Goal: Task Accomplishment & Management: Use online tool/utility

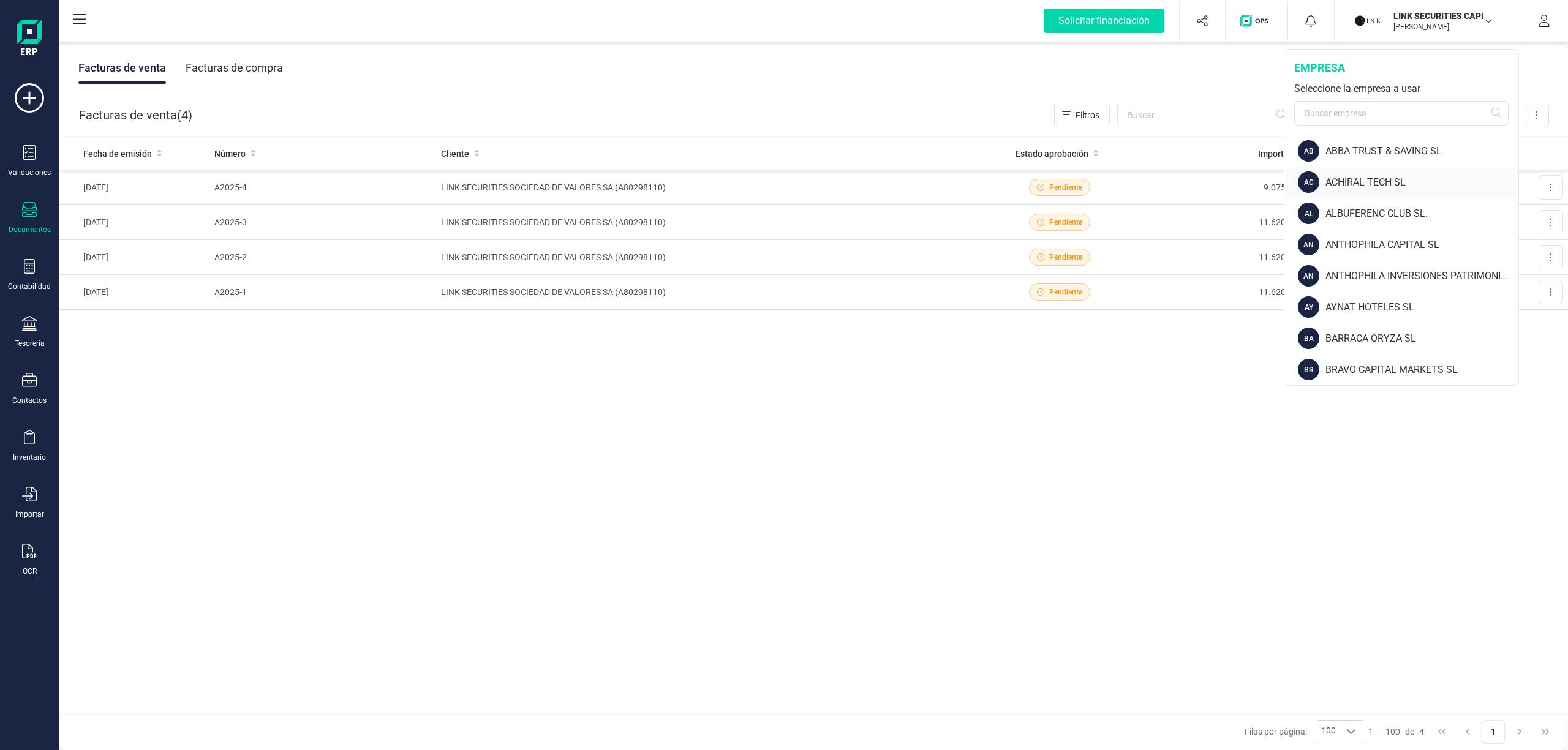
drag, startPoint x: 1514, startPoint y: 174, endPoint x: 1512, endPoint y: 185, distance: 11.2
click at [1512, 185] on div "AC ACHIRAL TECH SL" at bounding box center [1401, 182] width 232 height 31
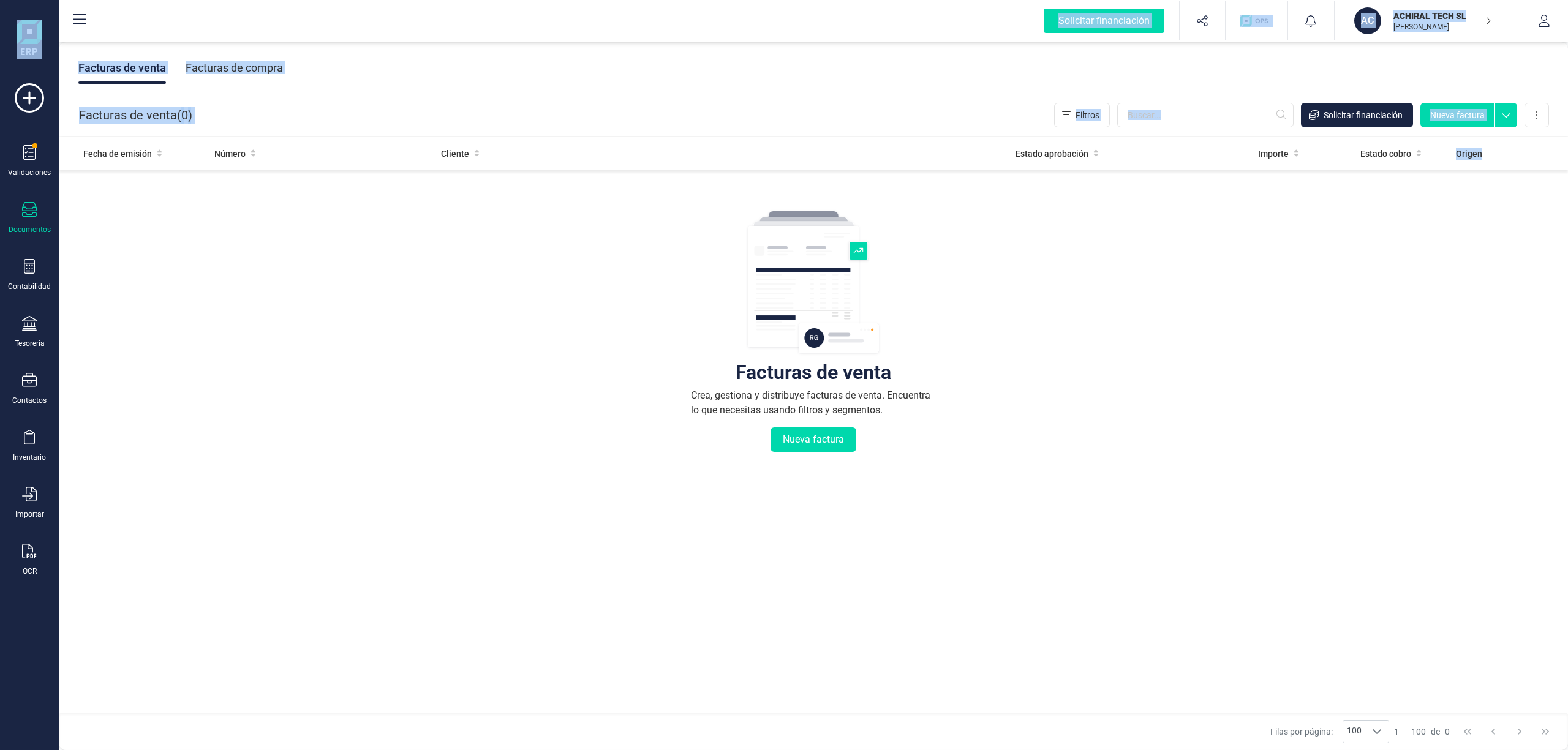
drag, startPoint x: 1515, startPoint y: 173, endPoint x: 1512, endPoint y: 201, distance: 28.2
click at [1512, 204] on div "Solicitar financiación Validaciones Documentos Documentos Presupuestos Pedidos …" at bounding box center [784, 375] width 1568 height 750
click at [1424, 16] on p "ACHIRAL TECH SL" at bounding box center [1442, 16] width 98 height 12
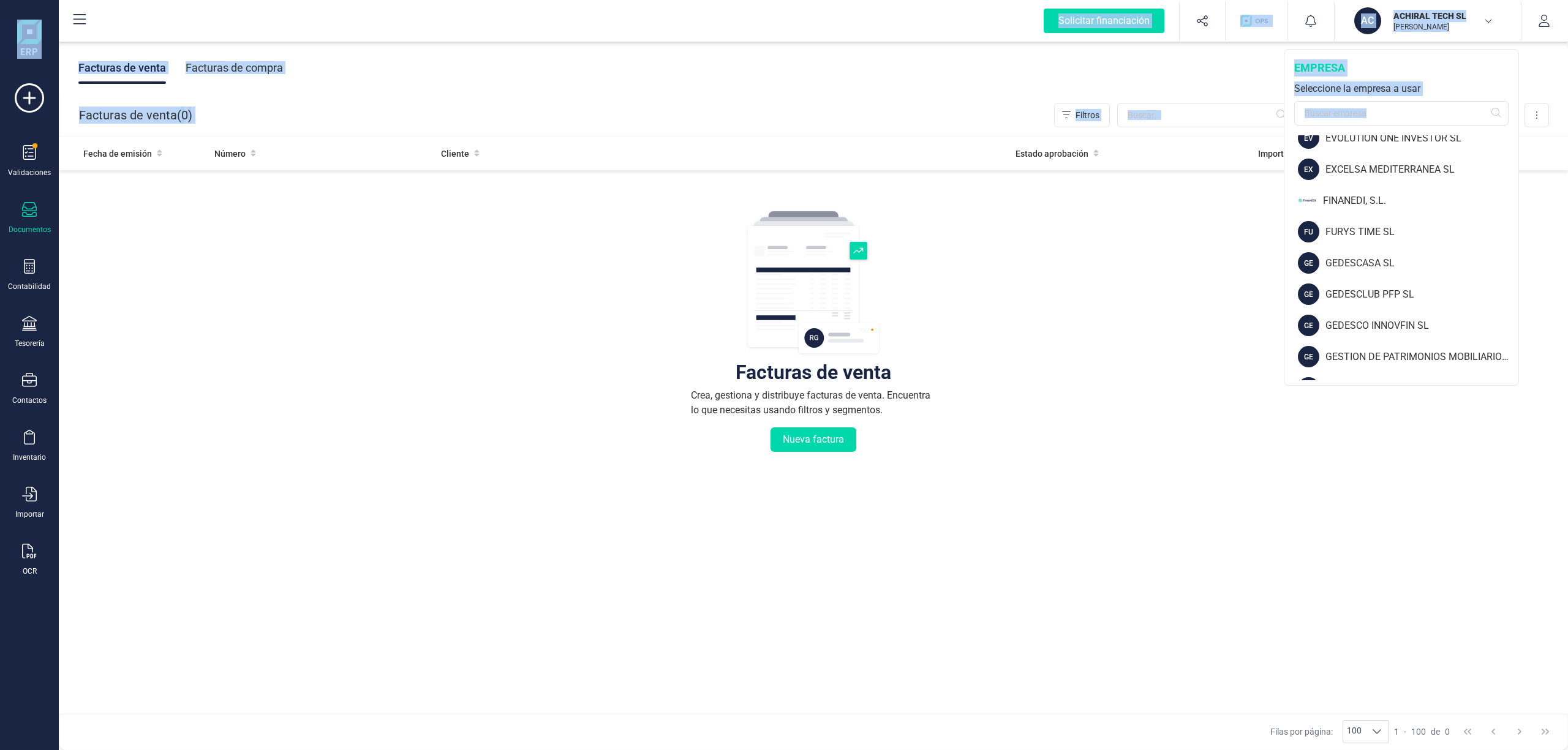
scroll to position [527, 0]
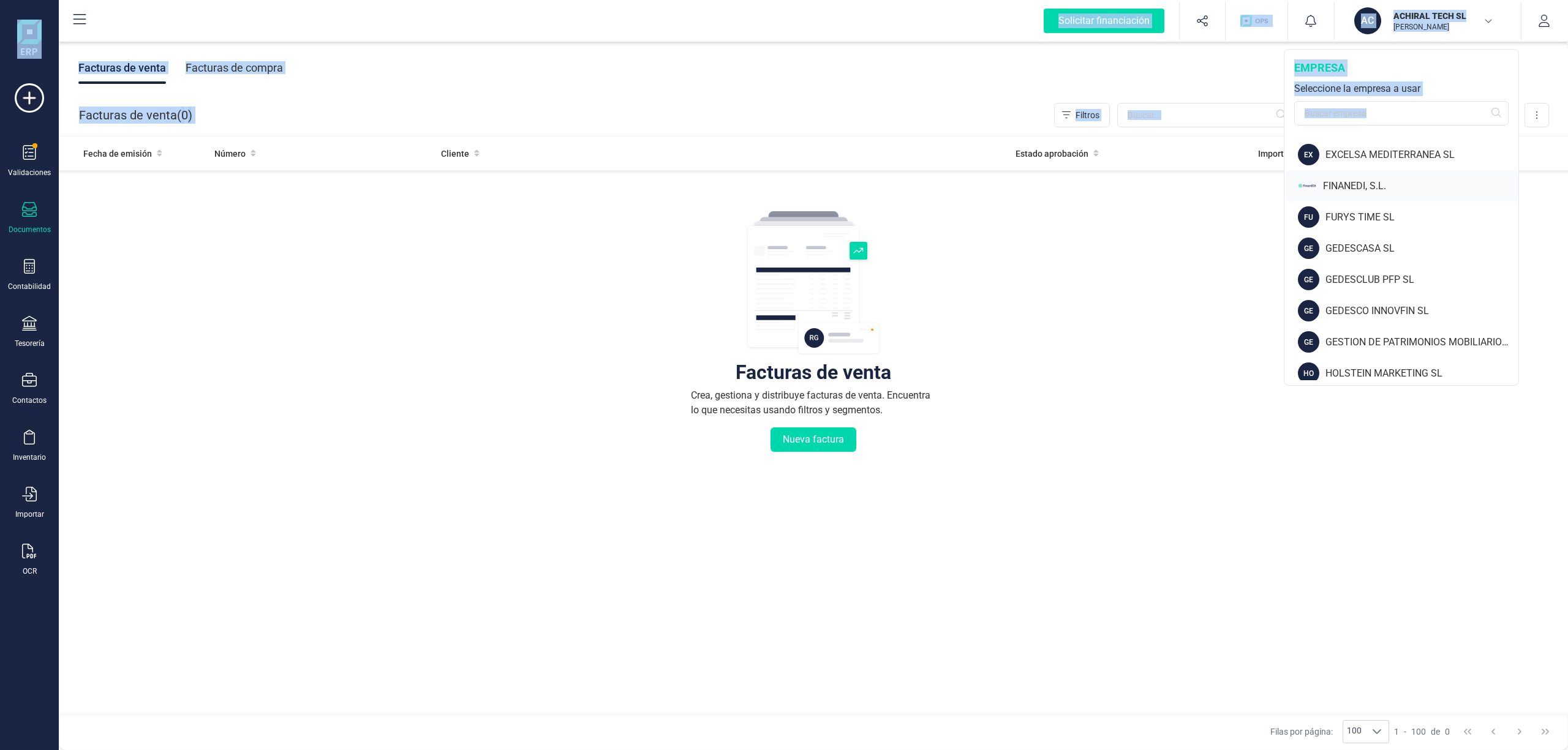
click at [1350, 185] on div "FINANEDI, S.L." at bounding box center [1420, 187] width 195 height 15
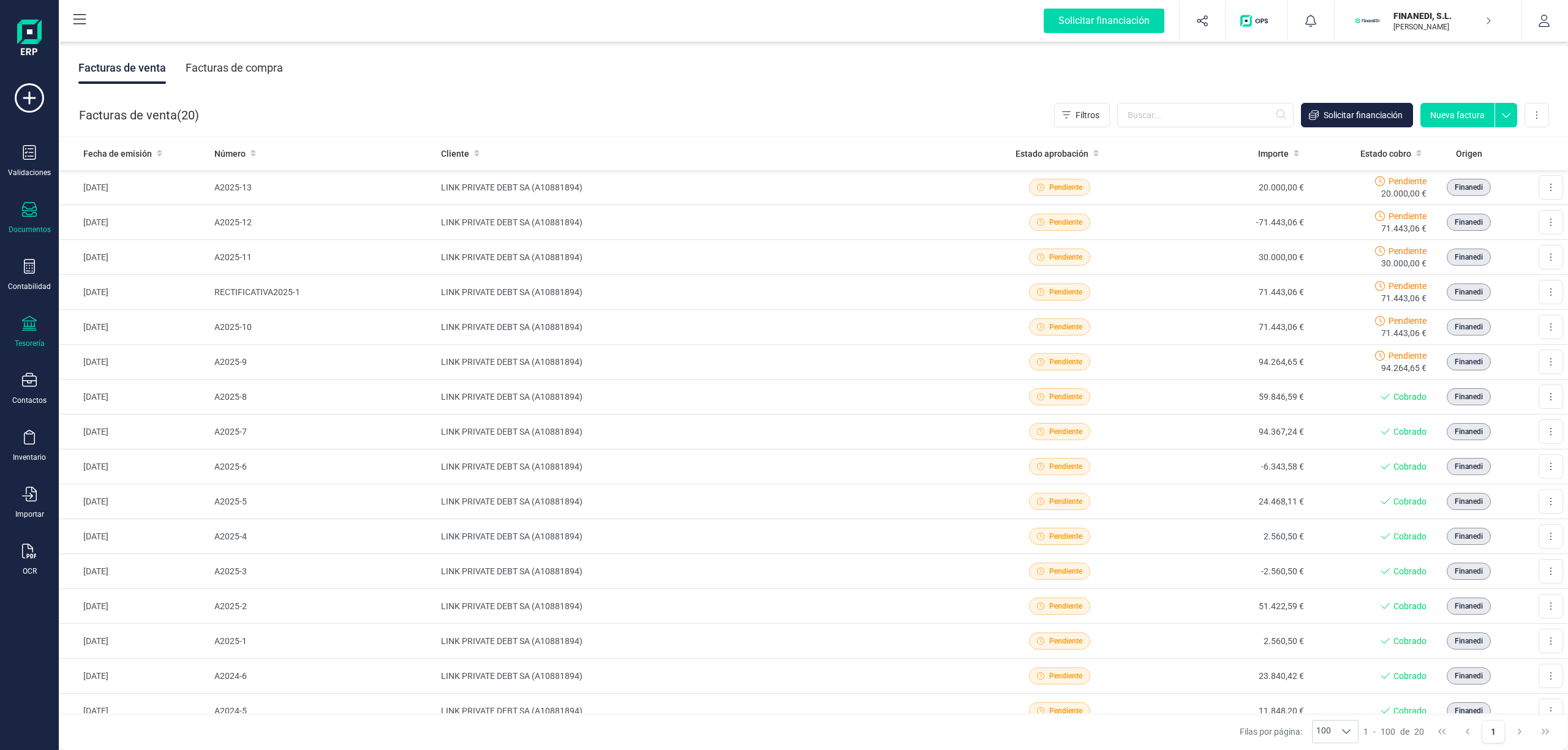
click at [32, 332] on div at bounding box center [30, 325] width 15 height 18
click at [112, 208] on span "Cuentas bancarias" at bounding box center [149, 209] width 108 height 15
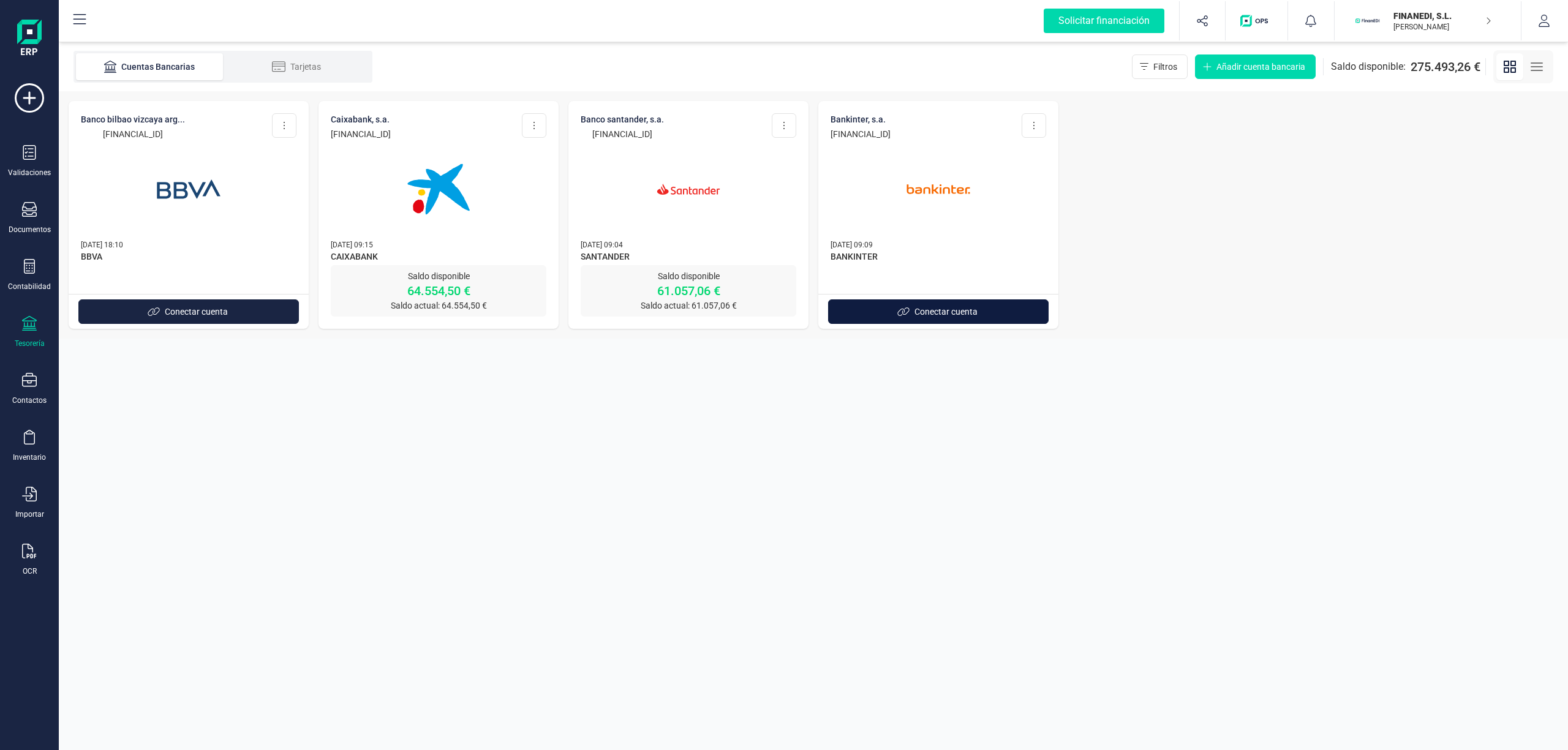
click at [955, 312] on span "Conectar cuenta" at bounding box center [946, 312] width 63 height 12
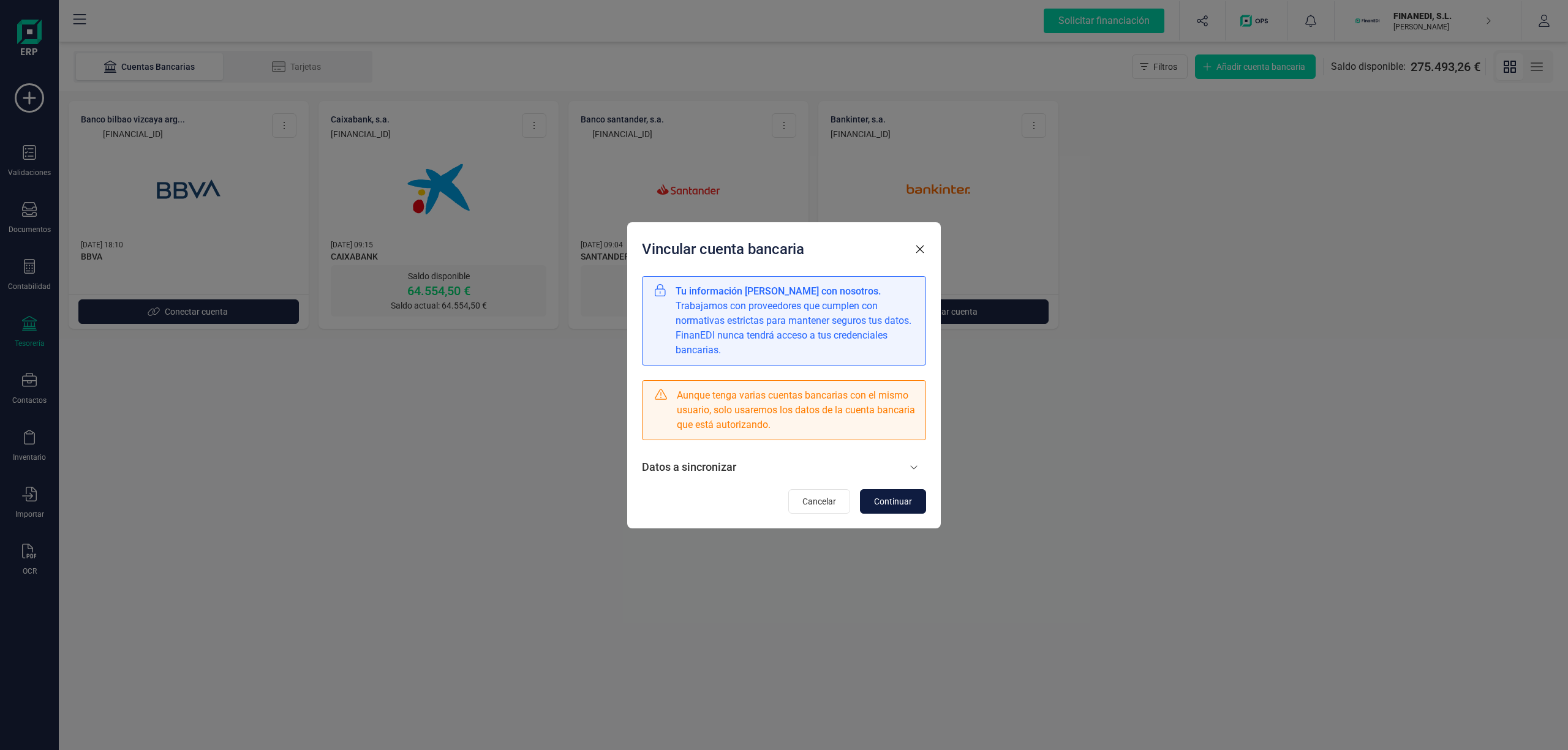
click at [895, 505] on span "Continuar" at bounding box center [892, 501] width 38 height 12
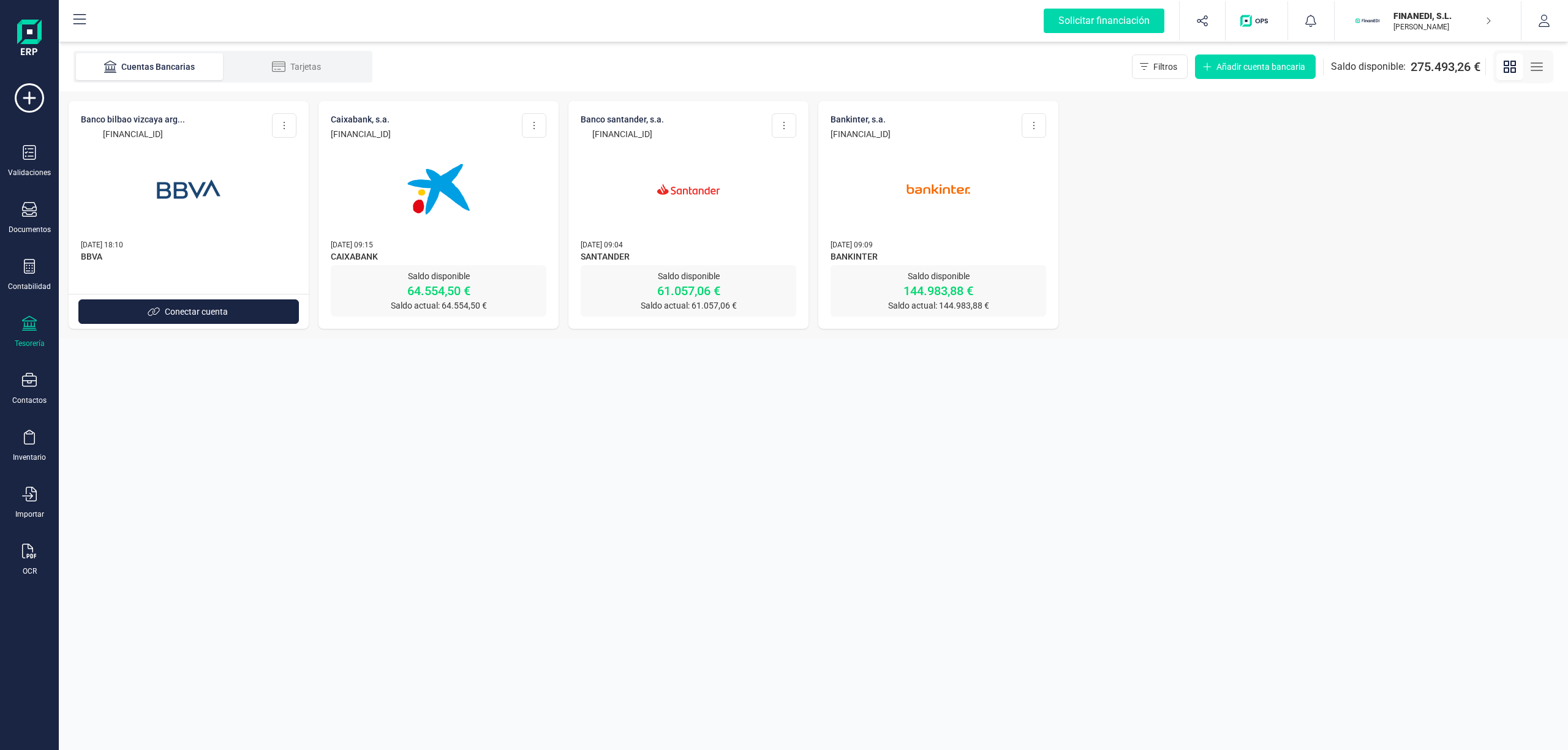
click at [914, 180] on img at bounding box center [938, 189] width 103 height 103
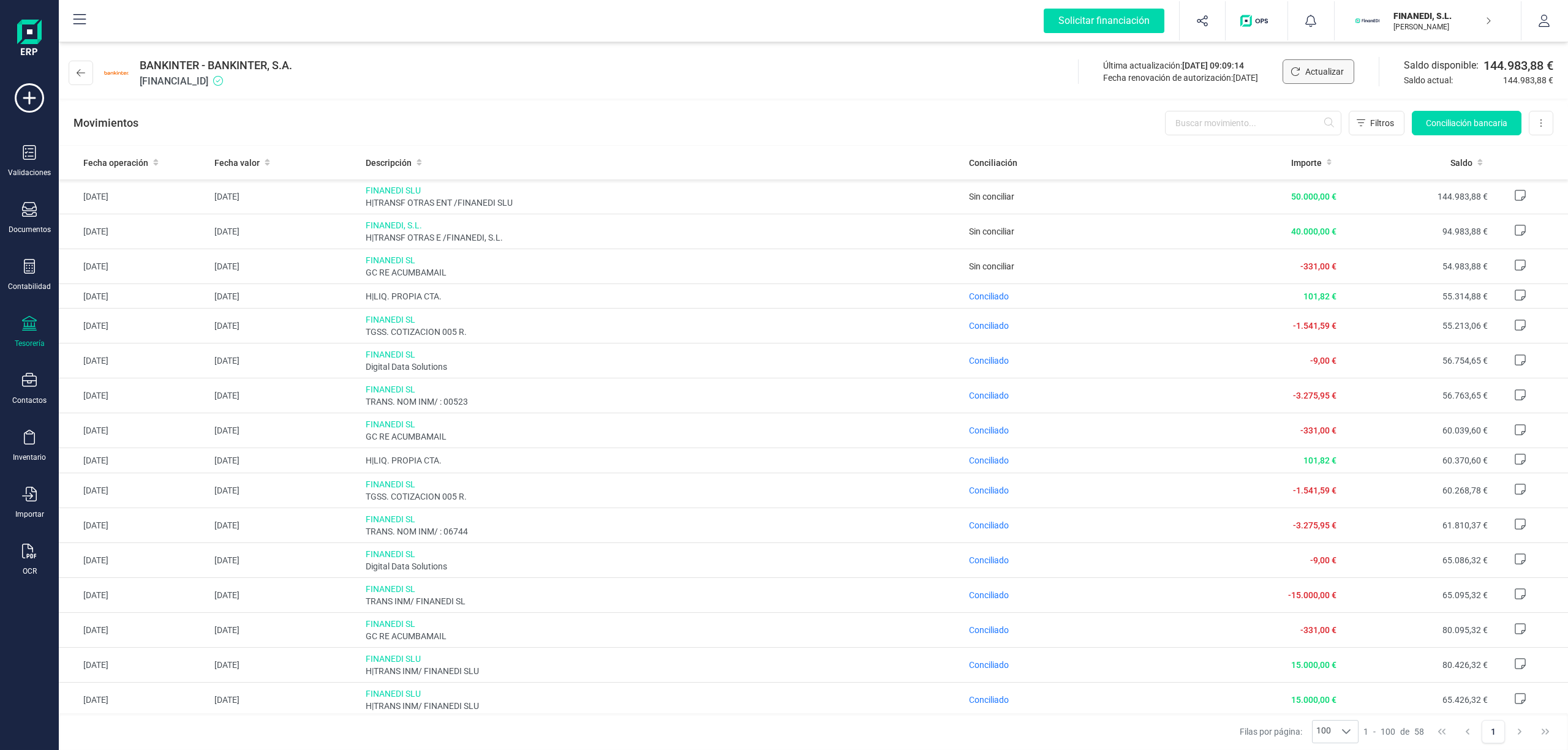
click at [1312, 64] on button "Actualizar" at bounding box center [1318, 72] width 72 height 25
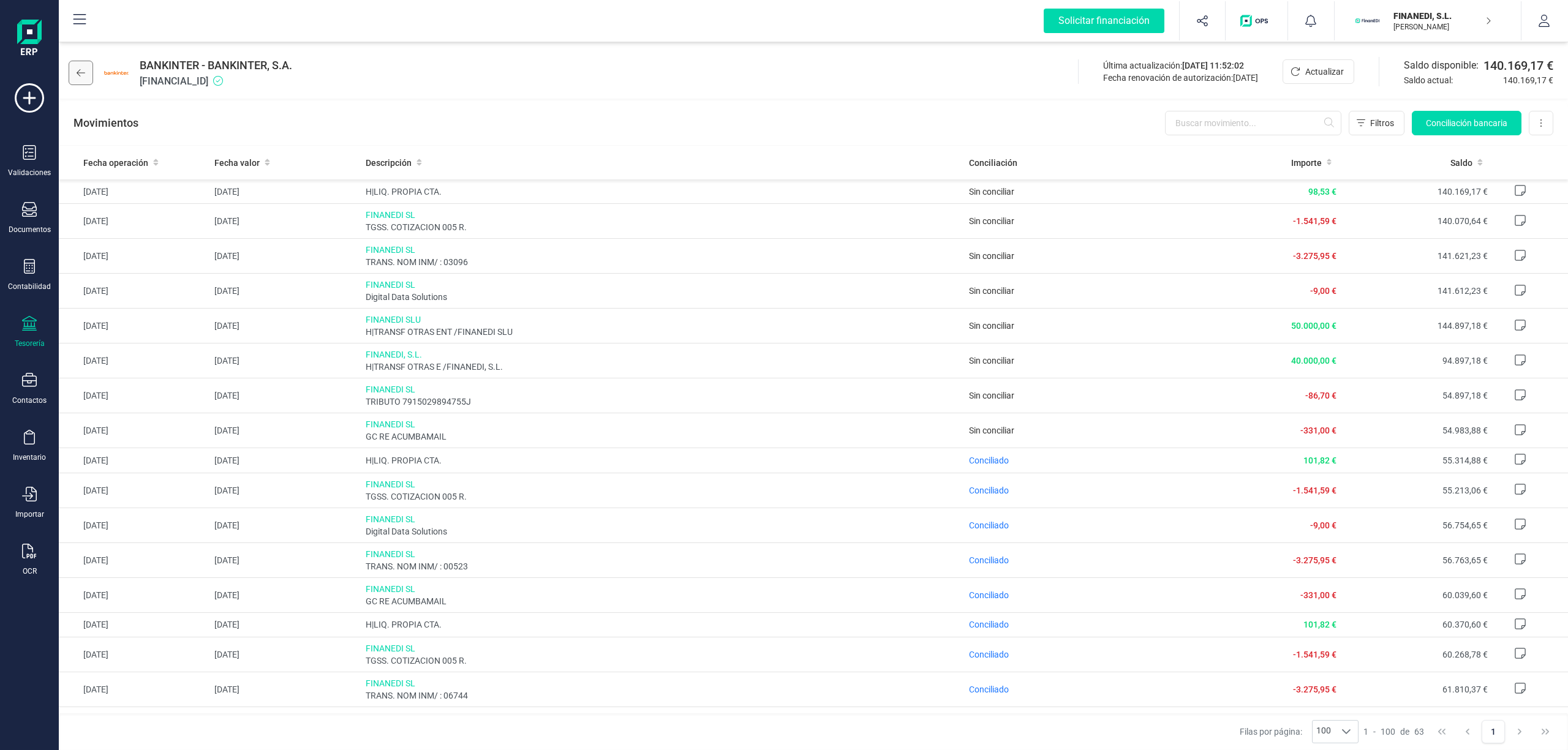
click at [82, 74] on icon at bounding box center [81, 73] width 9 height 10
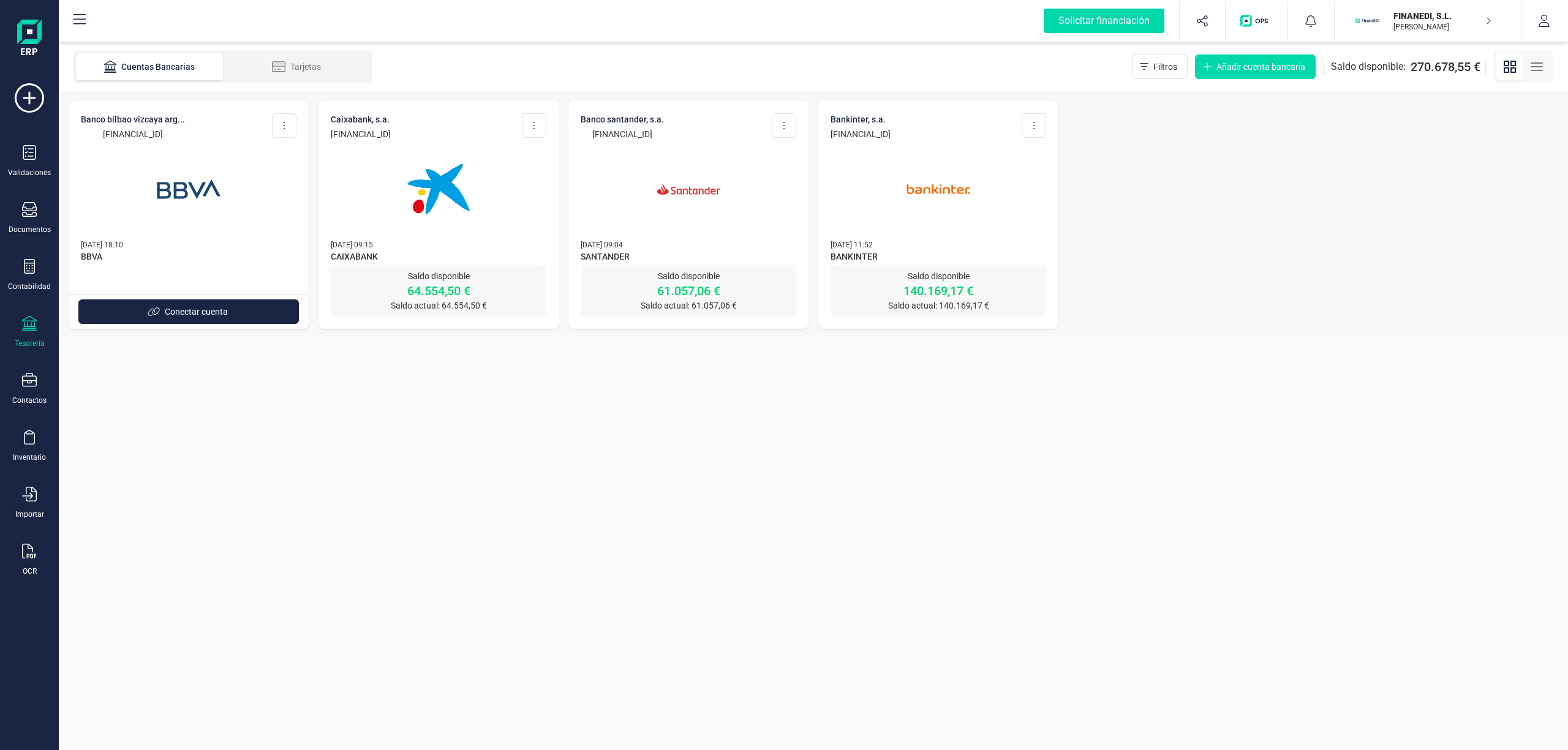
click at [165, 180] on img at bounding box center [188, 189] width 103 height 103
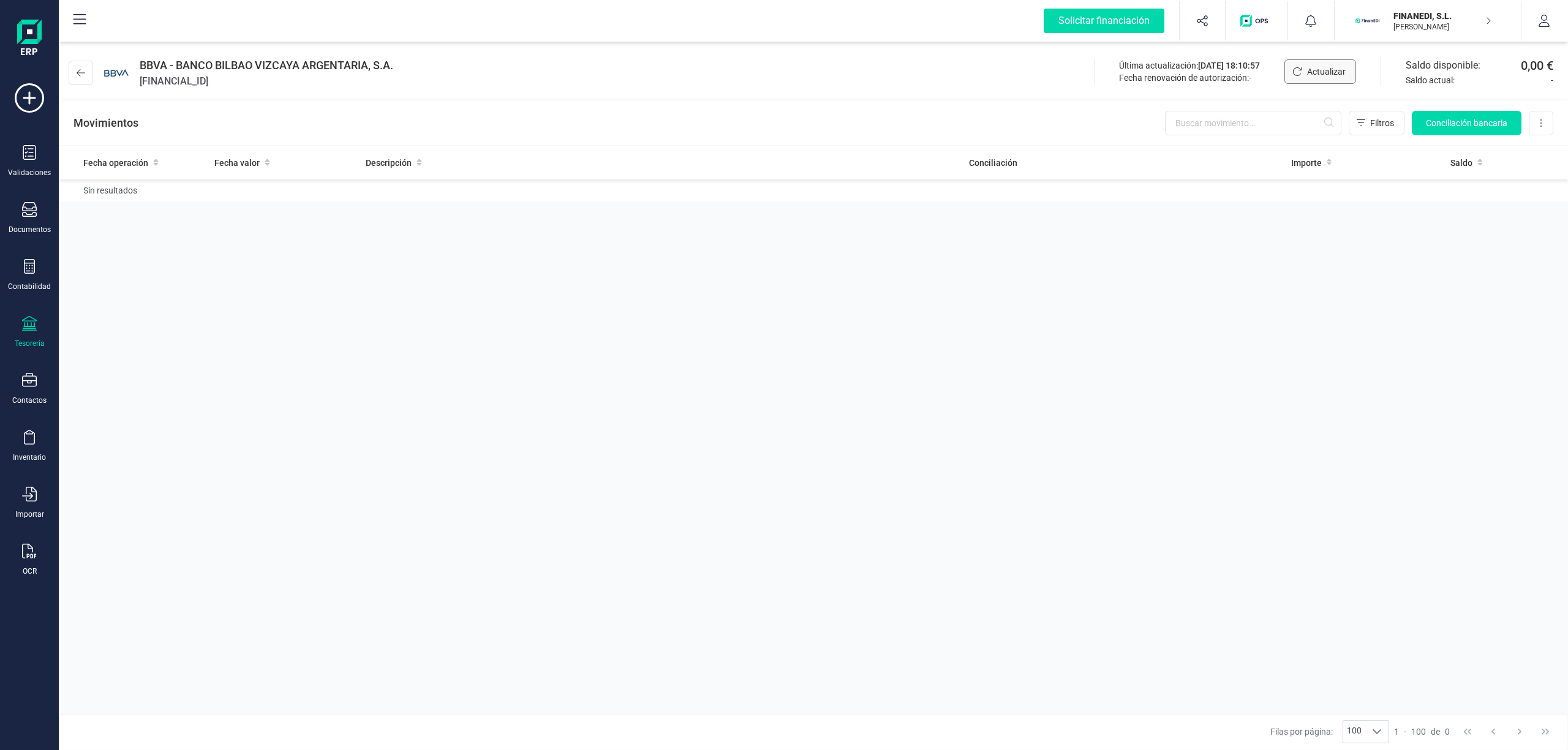
click at [1314, 70] on span "Actualizar" at bounding box center [1326, 72] width 38 height 12
click at [79, 72] on icon at bounding box center [81, 73] width 9 height 10
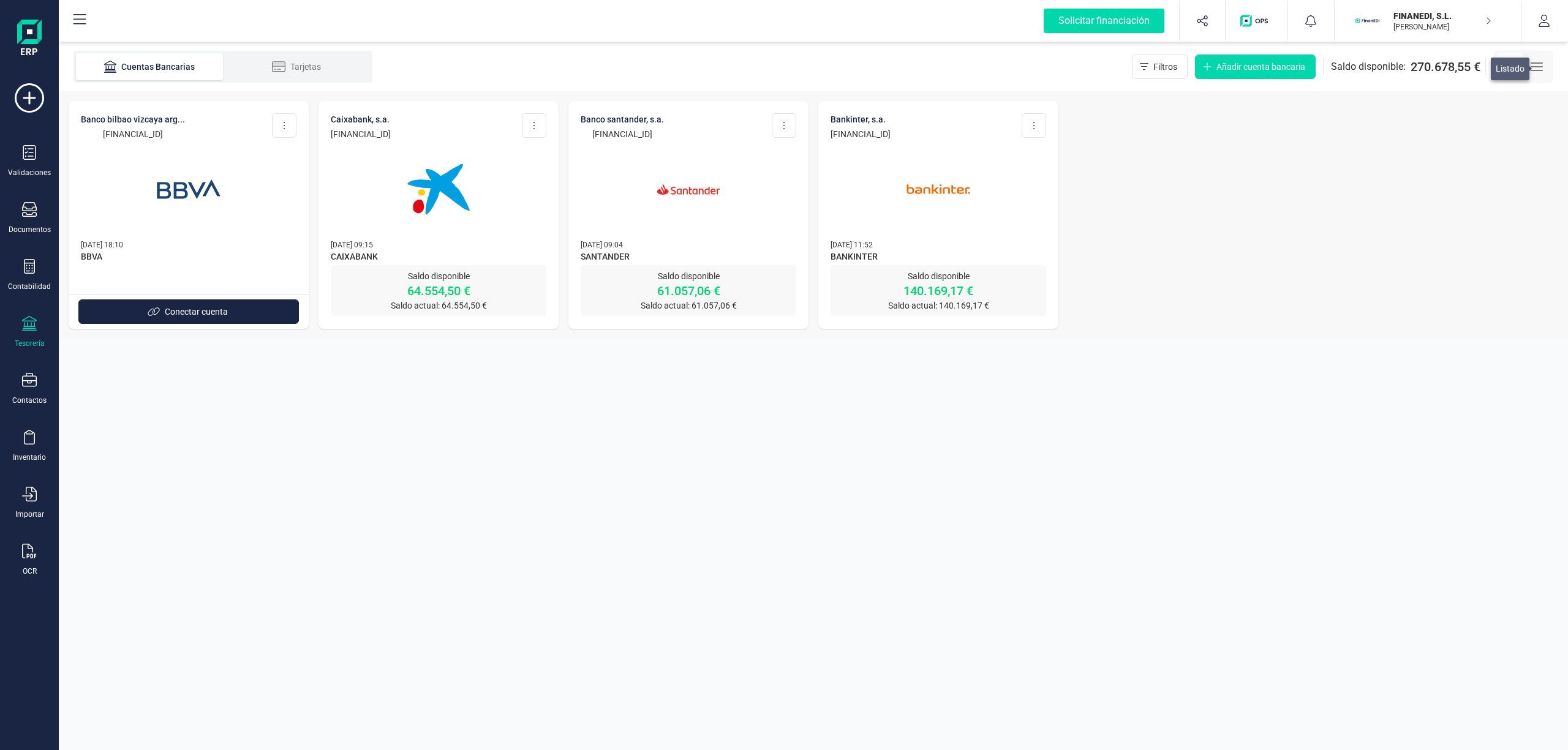
click at [1538, 65] on icon "button" at bounding box center [1536, 67] width 15 height 15
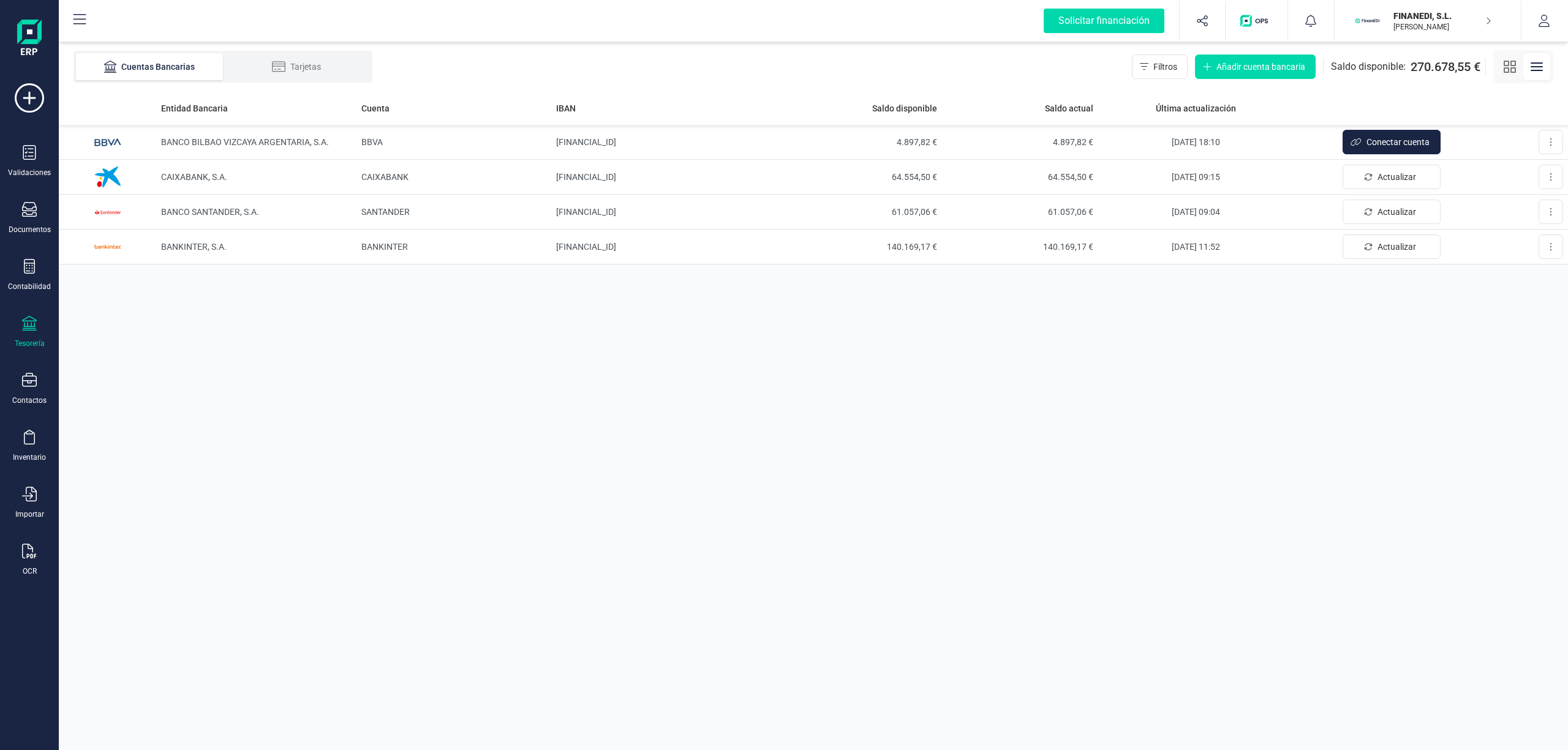
click at [1377, 365] on div "Entidad Bancaria Cuenta IBAN Saldo disponible Saldo actual Última actualización…" at bounding box center [813, 420] width 1509 height 659
click at [1394, 140] on span "Conectar cuenta" at bounding box center [1398, 142] width 63 height 12
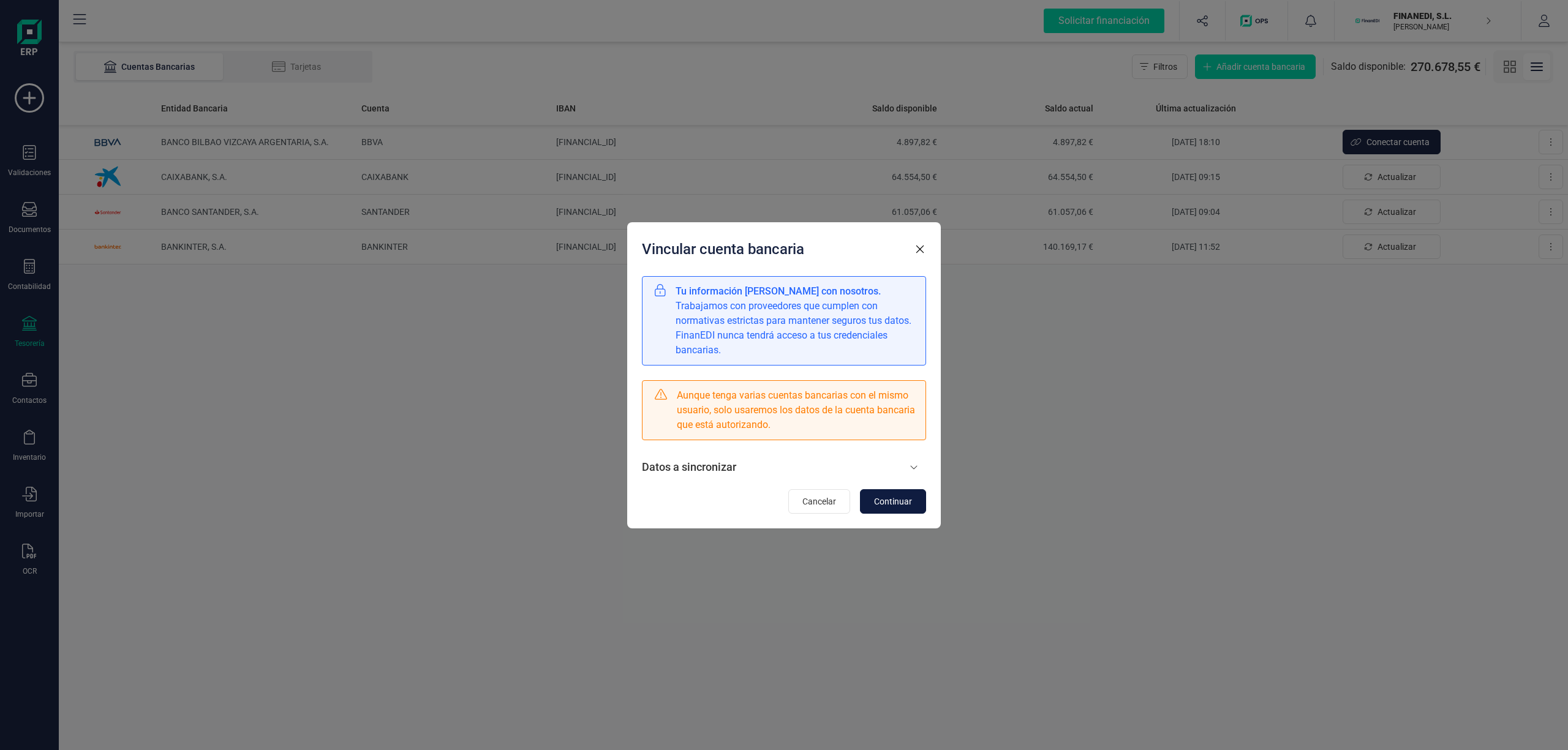
click at [892, 500] on span "Continuar" at bounding box center [892, 501] width 38 height 12
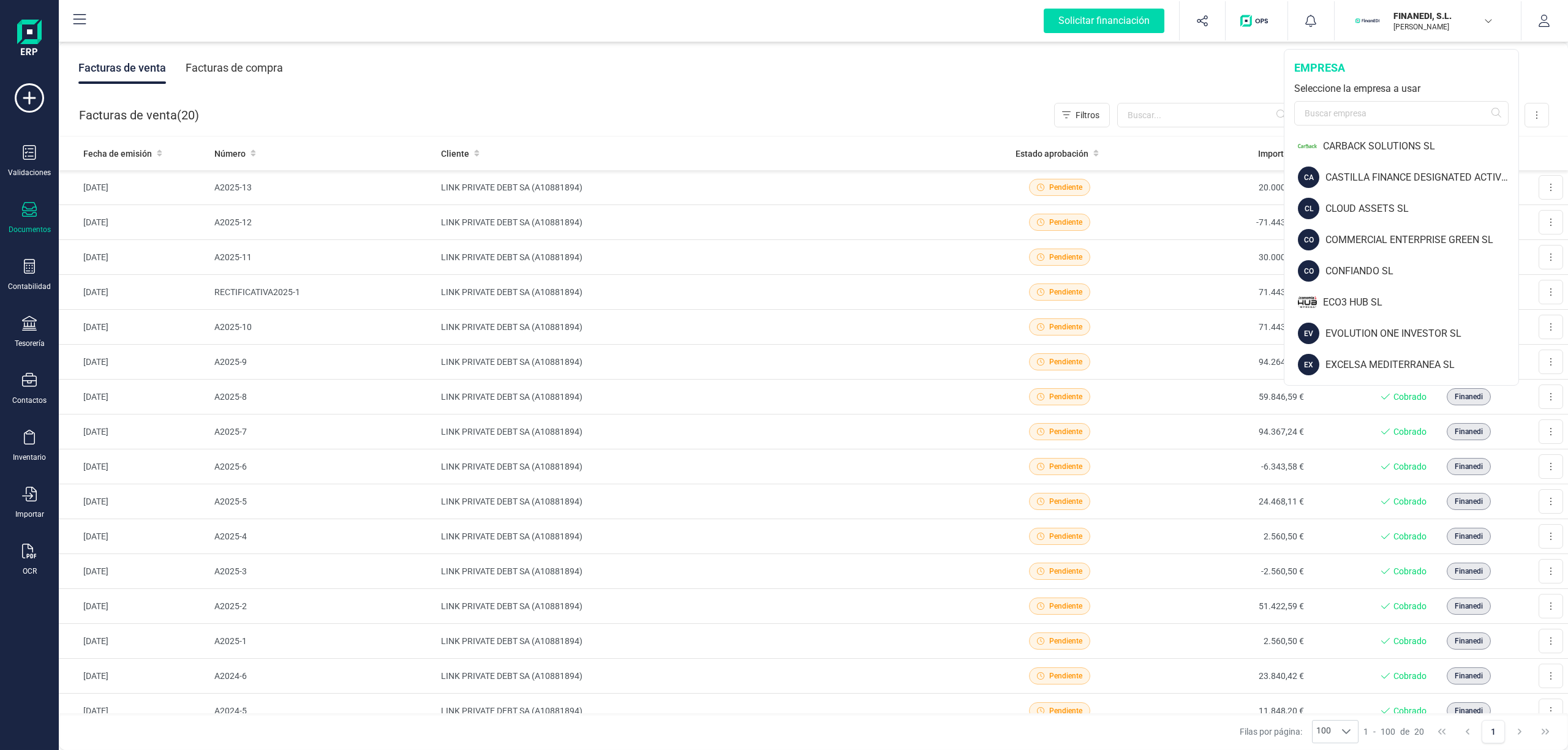
scroll to position [361, 0]
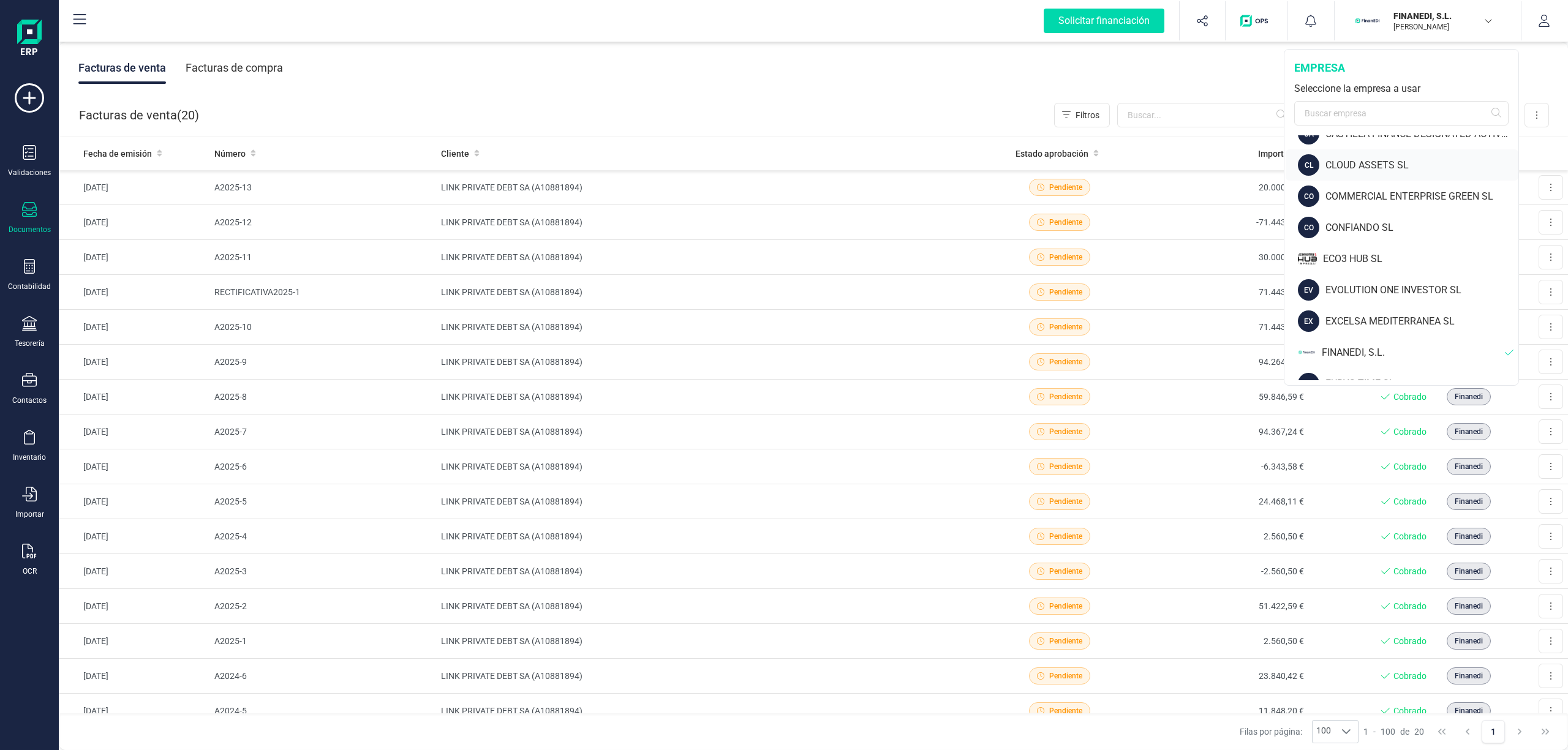
drag, startPoint x: 1399, startPoint y: 190, endPoint x: 1385, endPoint y: 169, distance: 25.2
click at [1385, 169] on div "AB ABBA TRUST & SAVING SL AC ACHIRAL TECH SL AL ALBUFERENC CLUB SL. AN ANTHOPHI…" at bounding box center [1401, 257] width 234 height 245
click at [1380, 164] on div "CLOUD ASSETS SL" at bounding box center [1421, 165] width 193 height 15
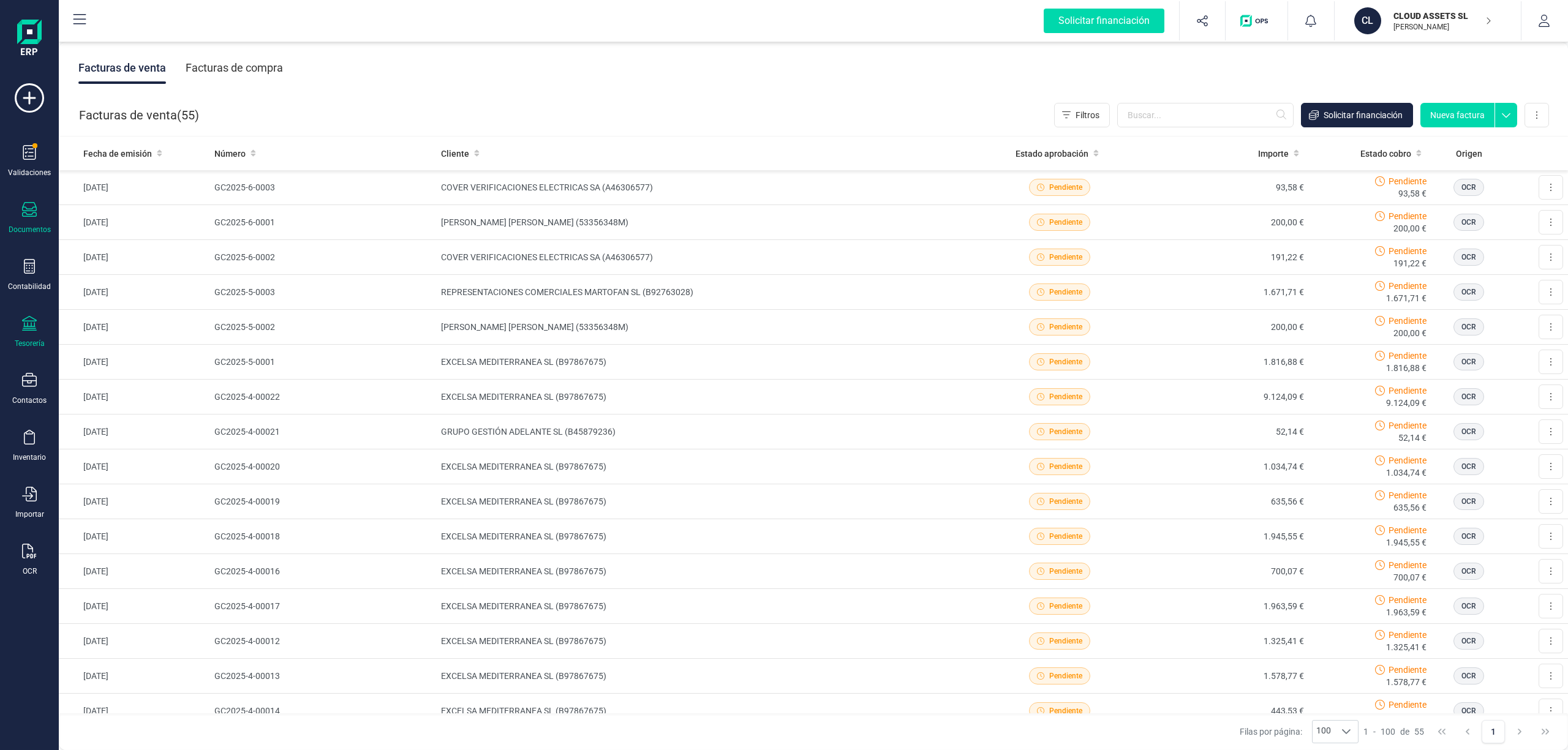
click at [32, 332] on div at bounding box center [30, 325] width 15 height 18
click at [160, 203] on span "Cuentas bancarias" at bounding box center [149, 209] width 108 height 15
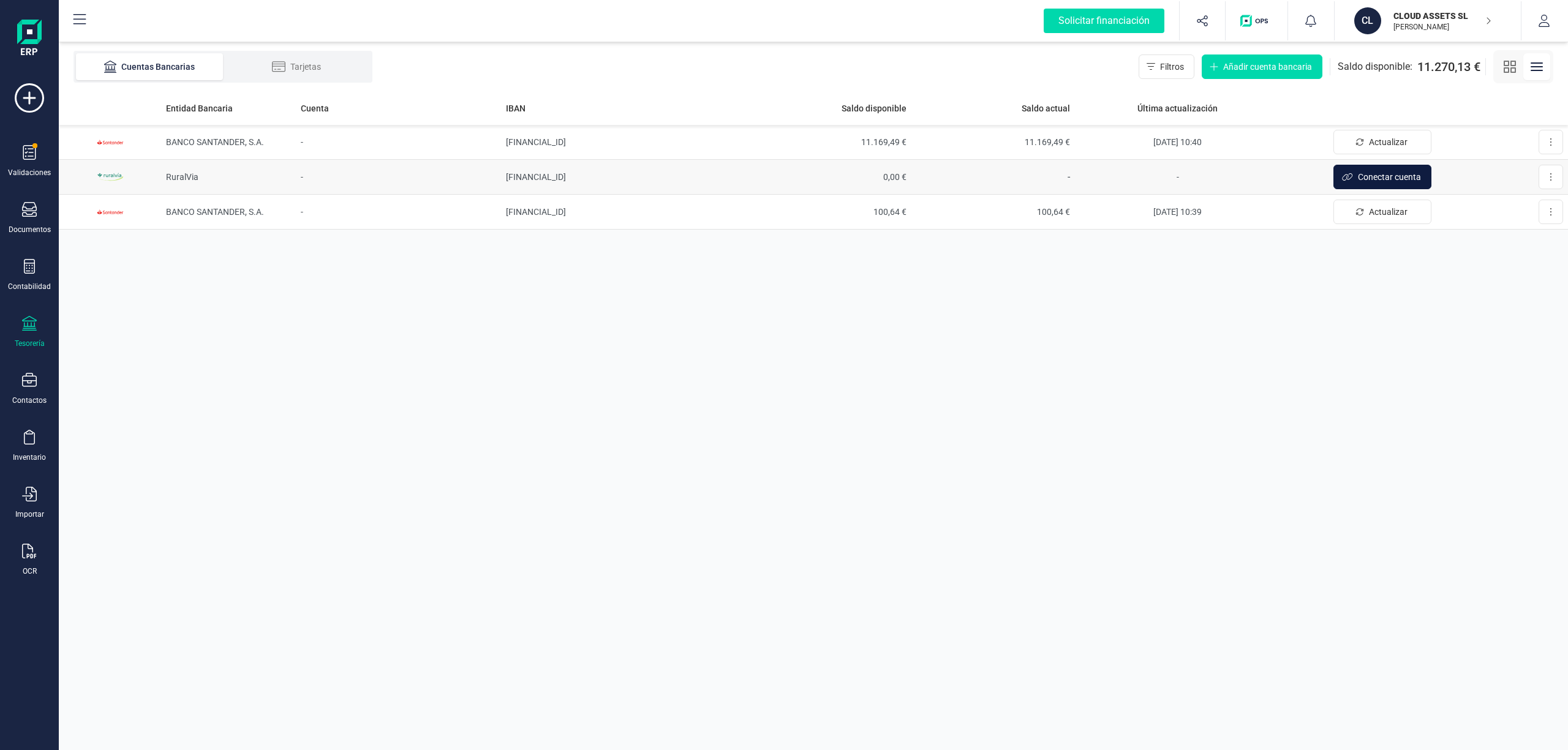
click at [1354, 174] on button "Conectar cuenta" at bounding box center [1382, 177] width 98 height 25
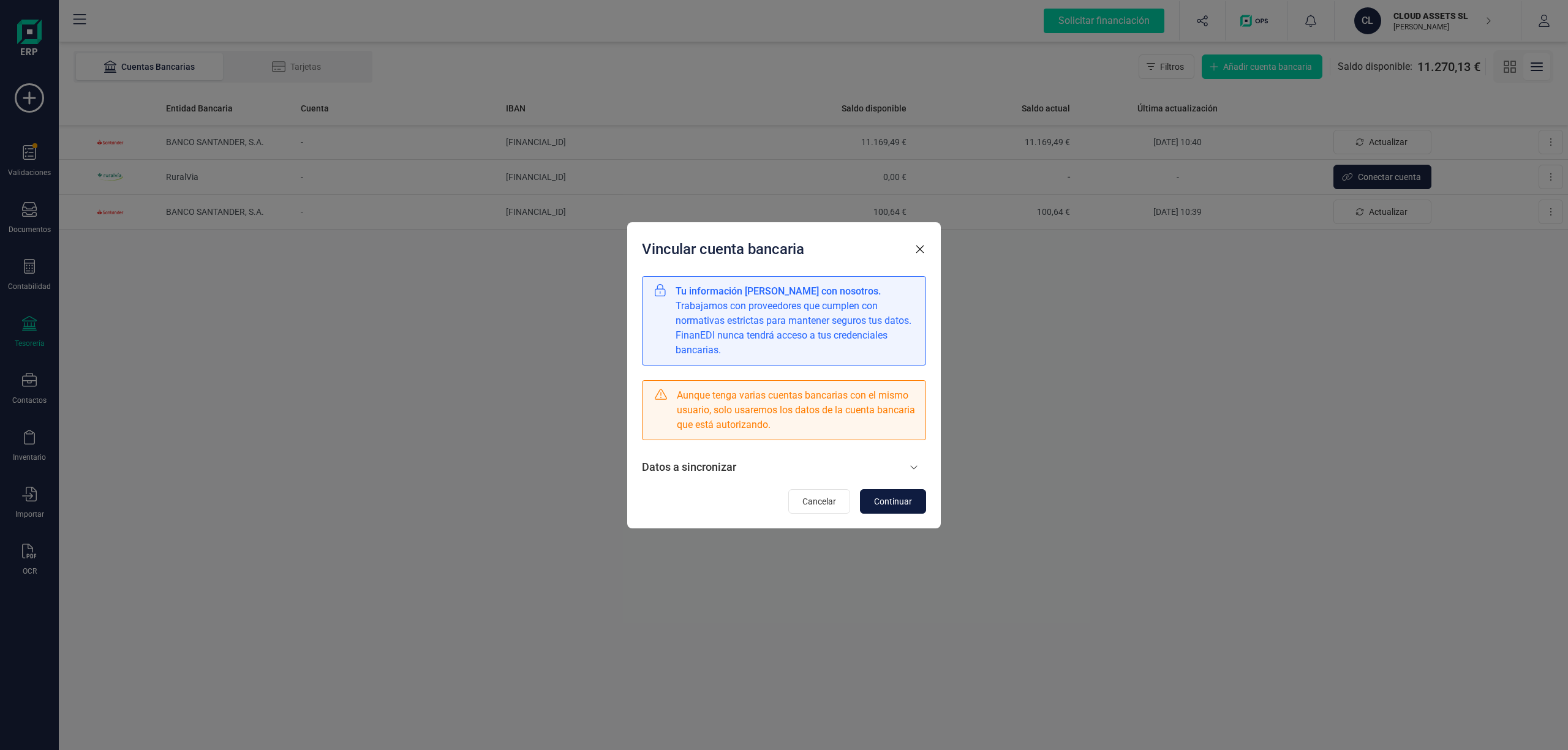
click at [903, 501] on span "Continuar" at bounding box center [892, 501] width 38 height 12
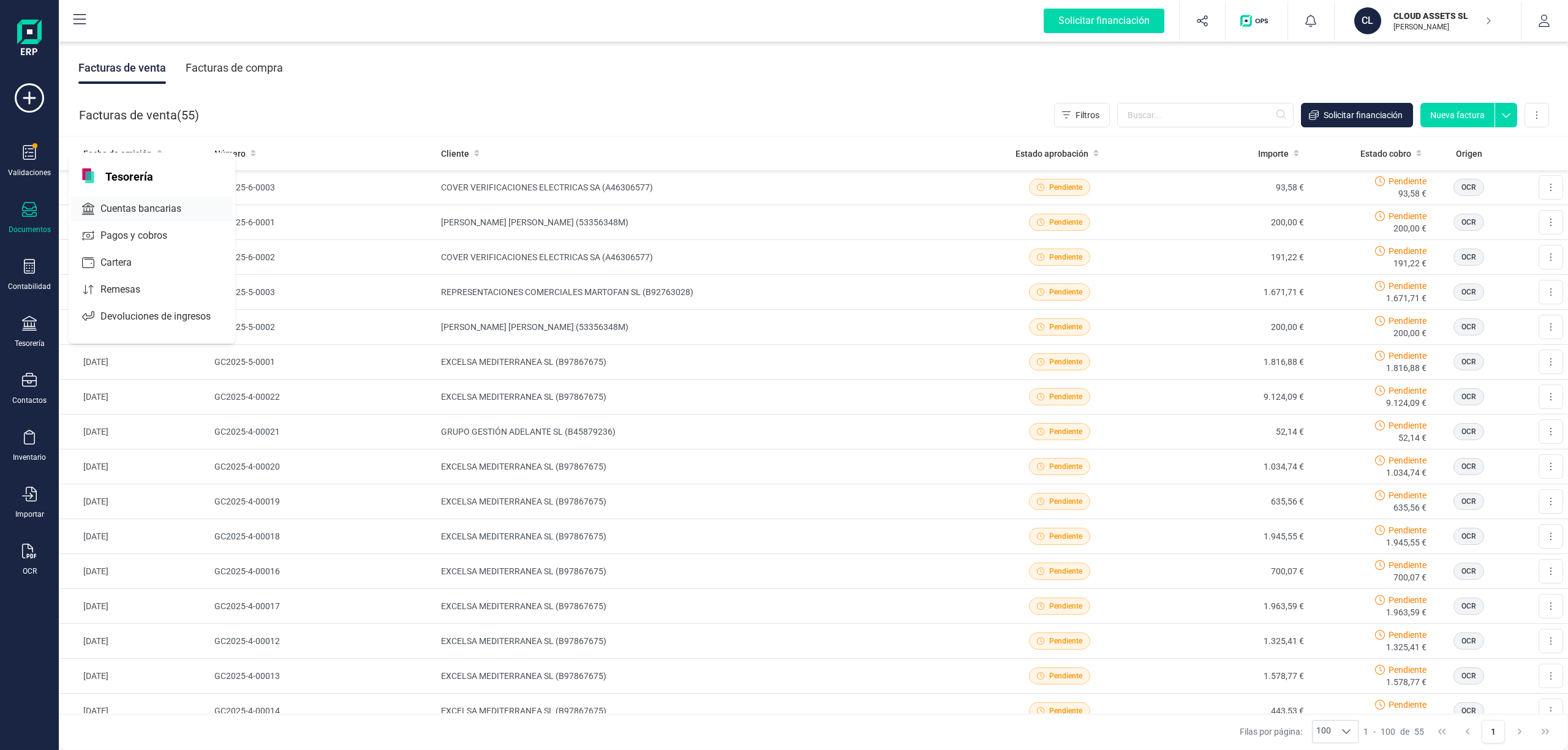
click at [162, 206] on span "Cuentas bancarias" at bounding box center [149, 209] width 108 height 15
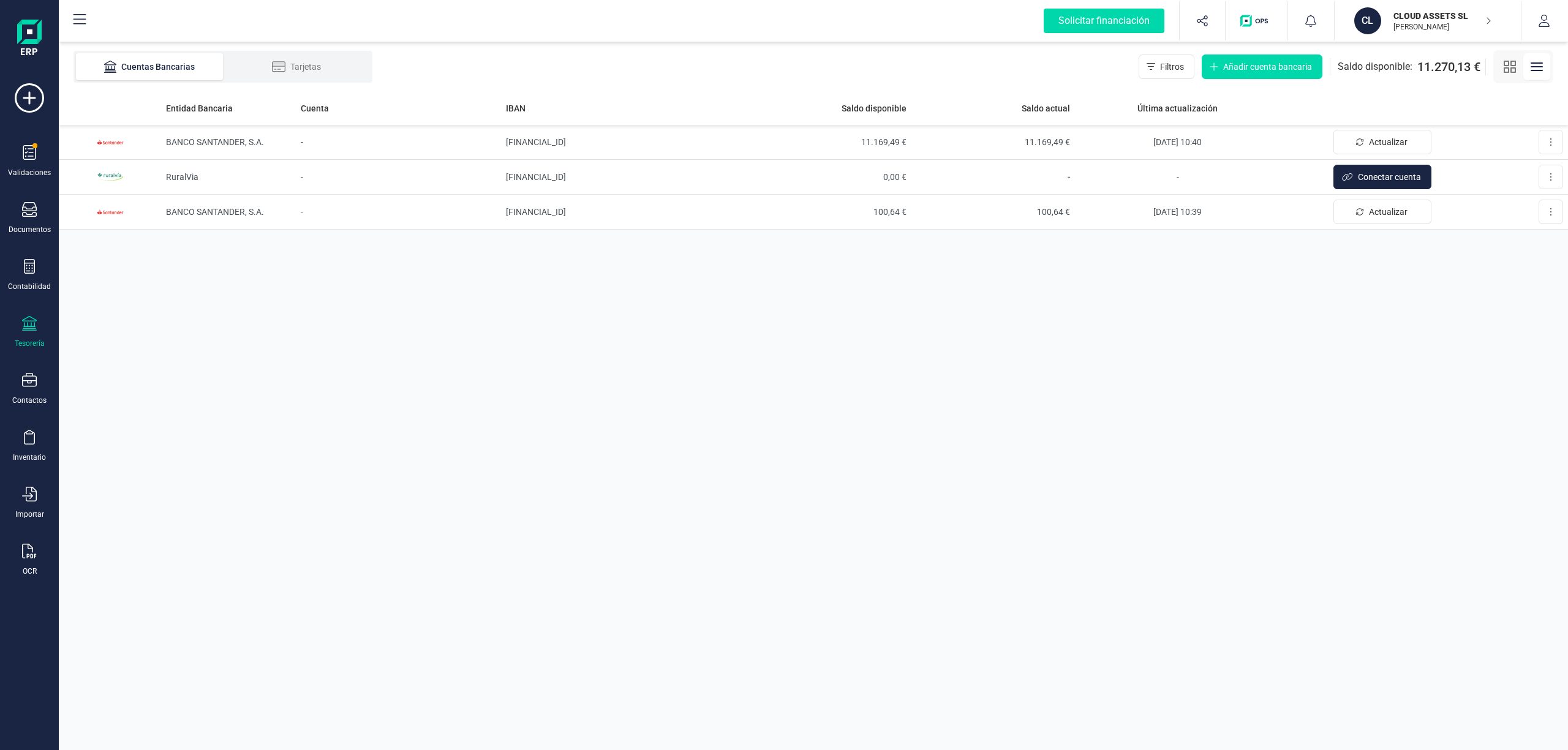
click at [1403, 23] on p "[PERSON_NAME]" at bounding box center [1442, 27] width 98 height 10
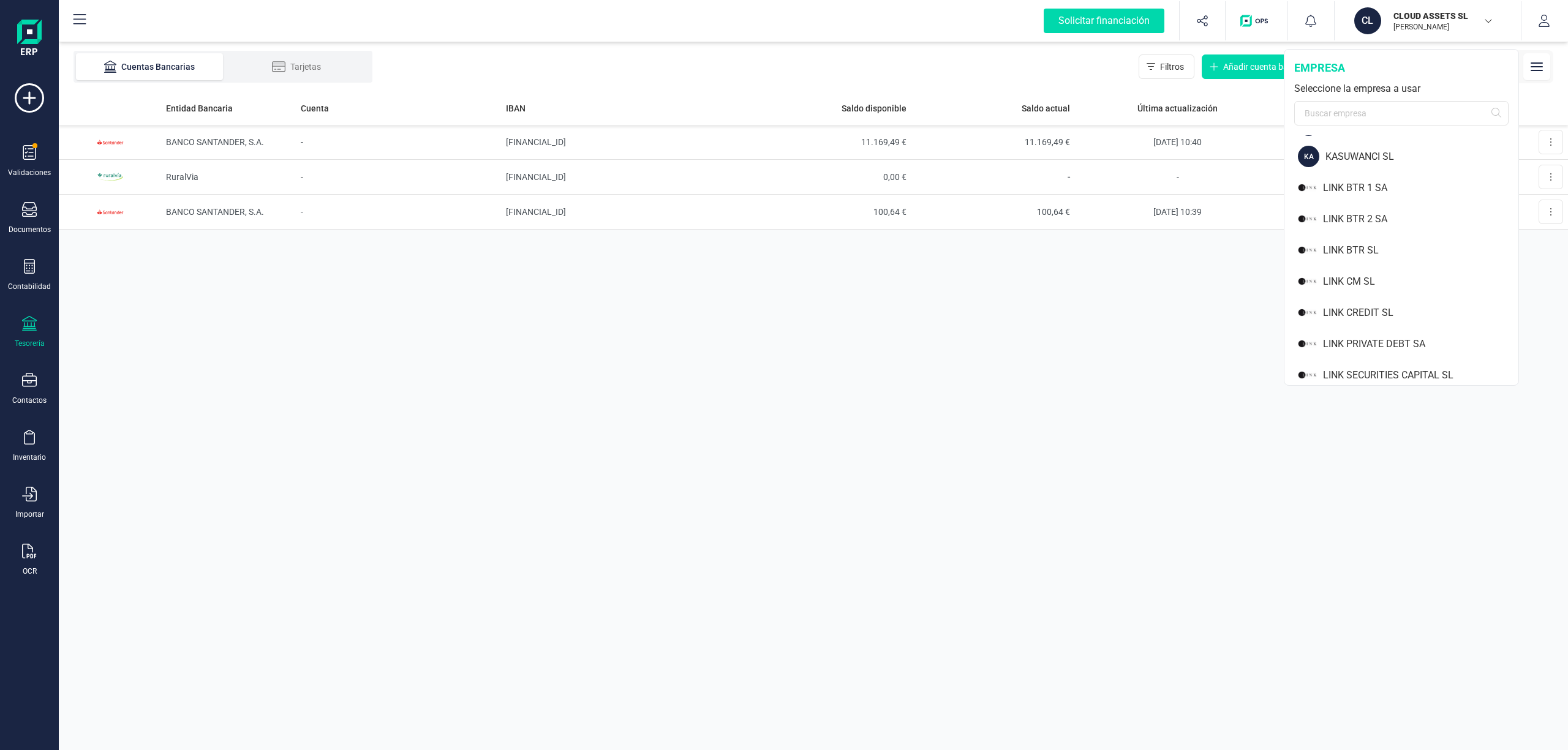
scroll to position [888, 0]
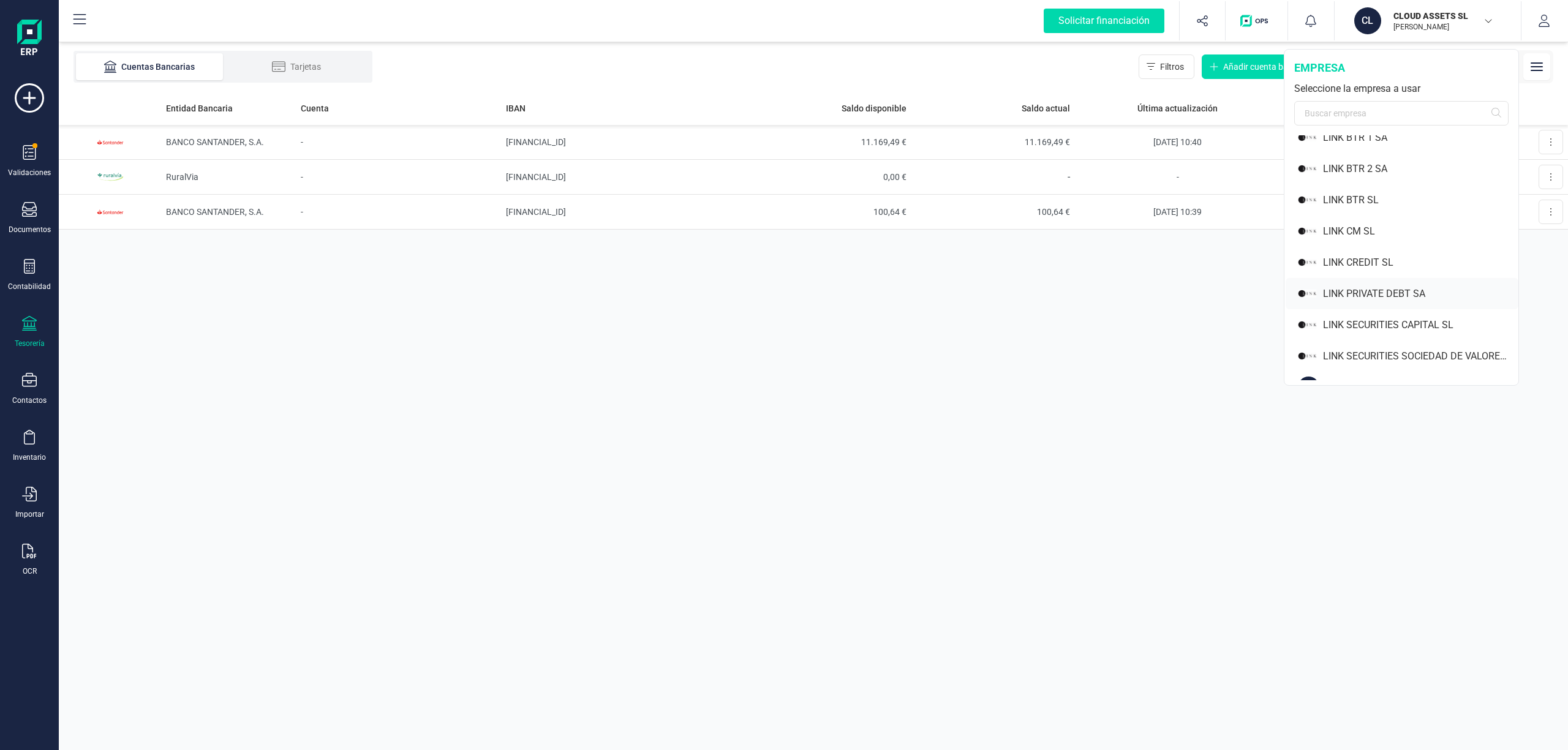
click at [1387, 287] on div "LINK PRIVATE DEBT SA" at bounding box center [1420, 294] width 195 height 15
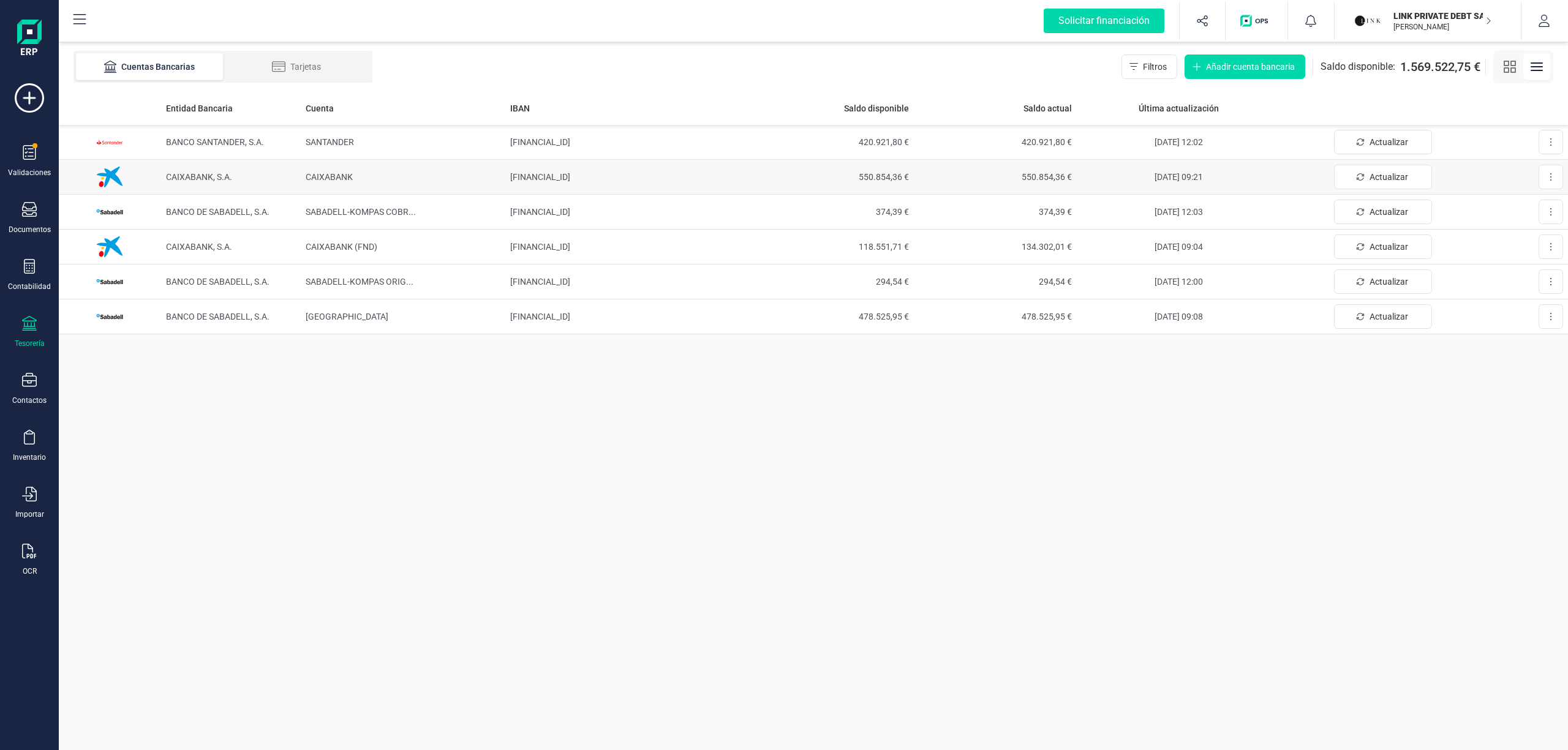
click at [883, 173] on span "550.854,36 €" at bounding box center [832, 177] width 154 height 12
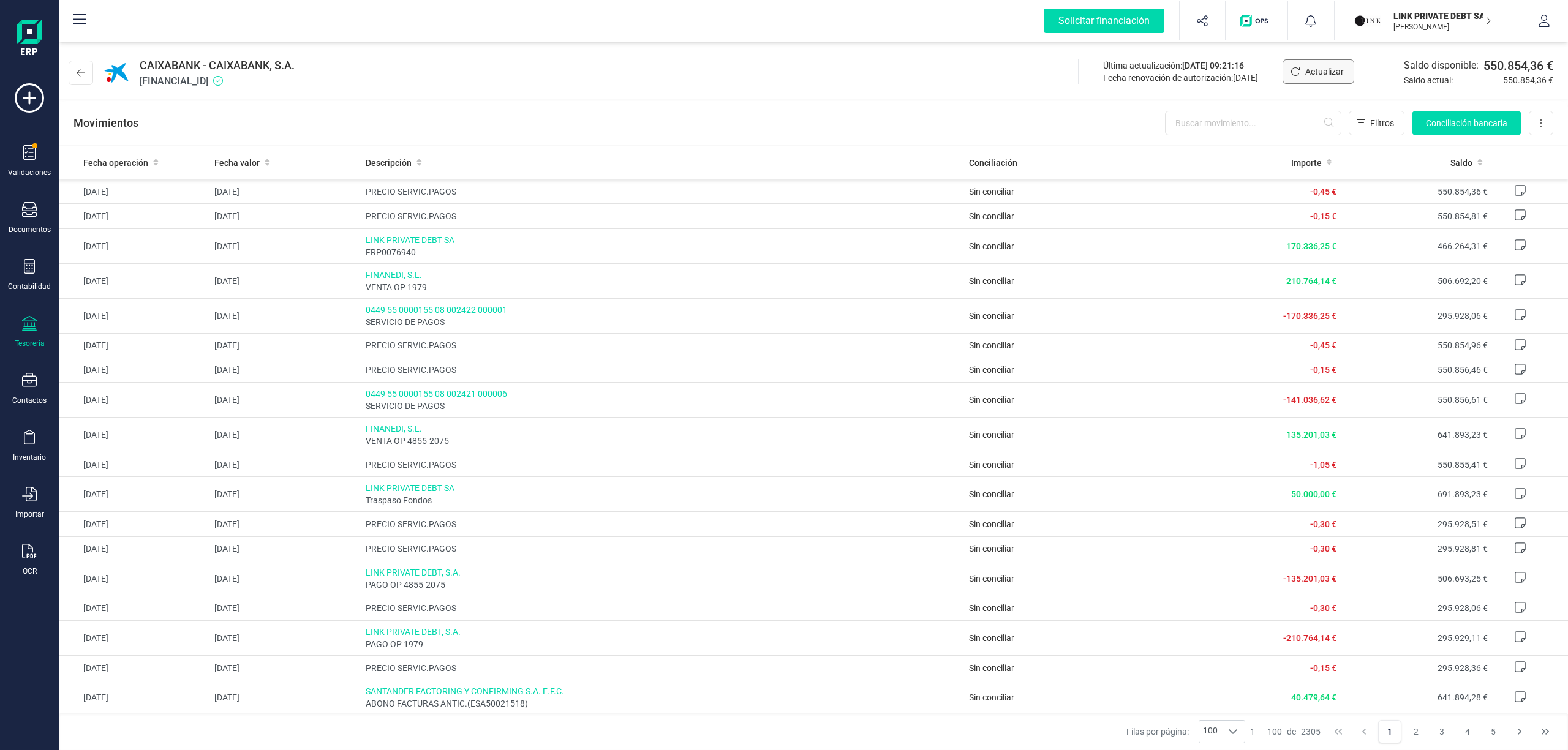
click at [1311, 70] on span "Actualizar" at bounding box center [1324, 72] width 38 height 12
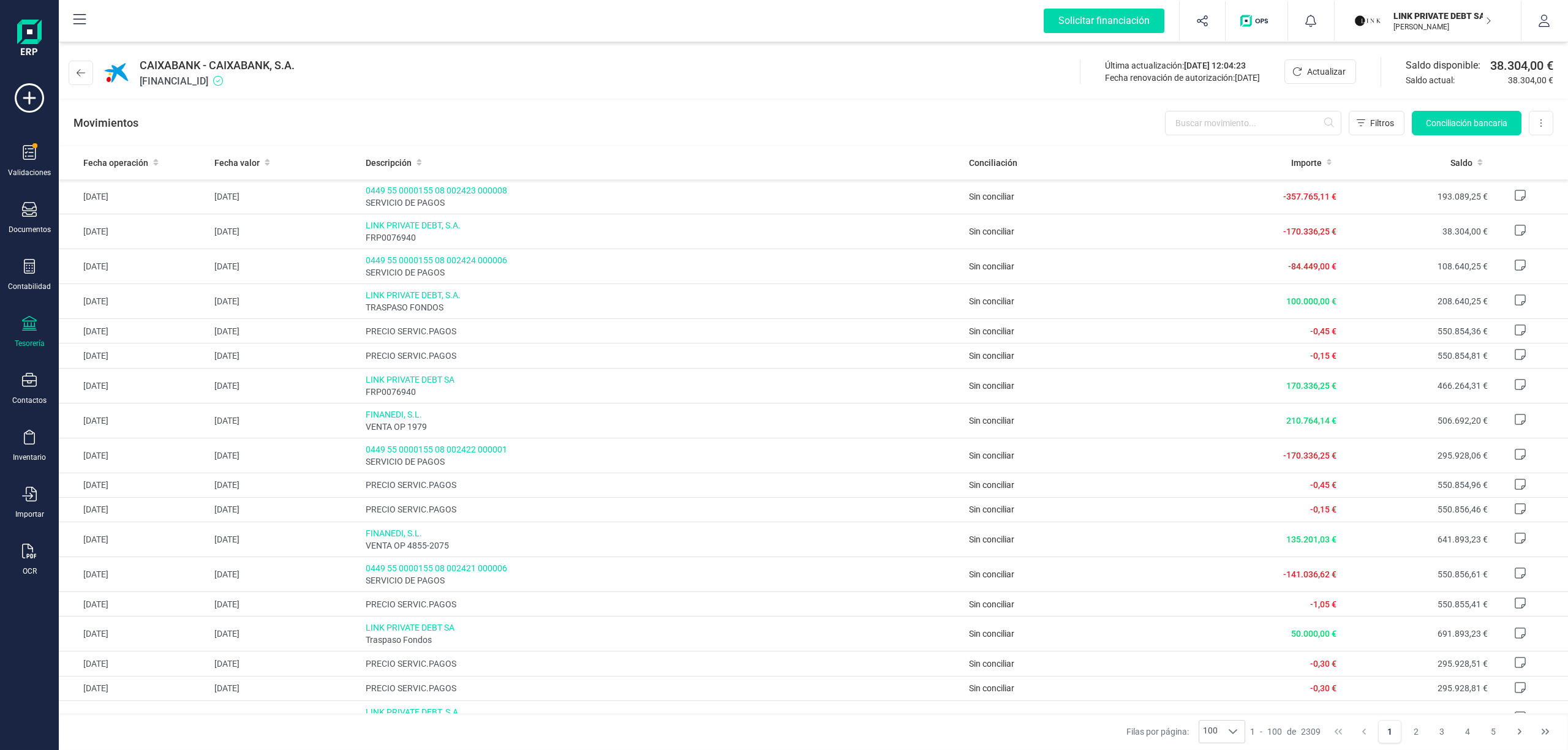
click at [1423, 15] on p "LINK PRIVATE DEBT SA" at bounding box center [1442, 16] width 98 height 12
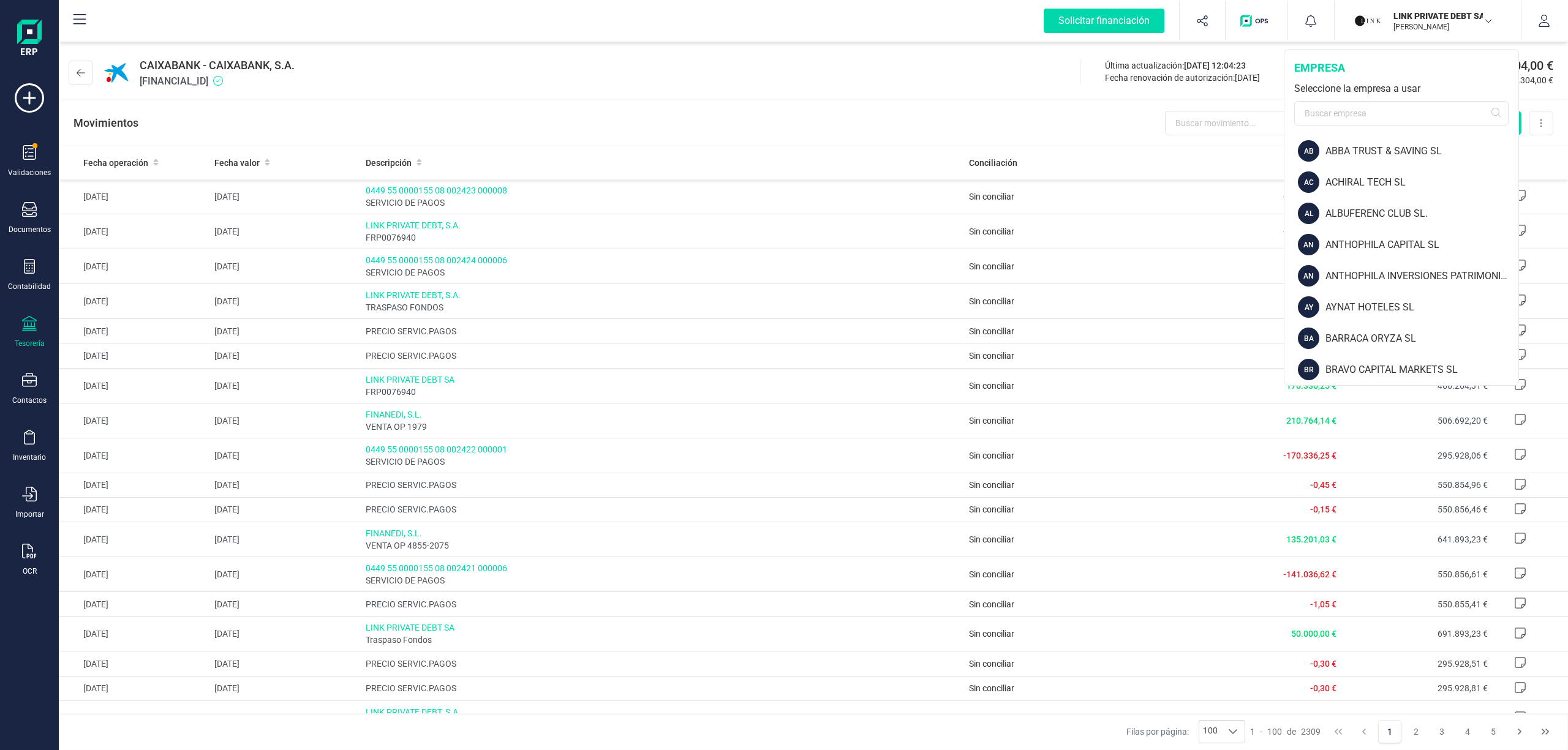
click at [1432, 14] on p "LINK PRIVATE DEBT SA" at bounding box center [1442, 16] width 98 height 12
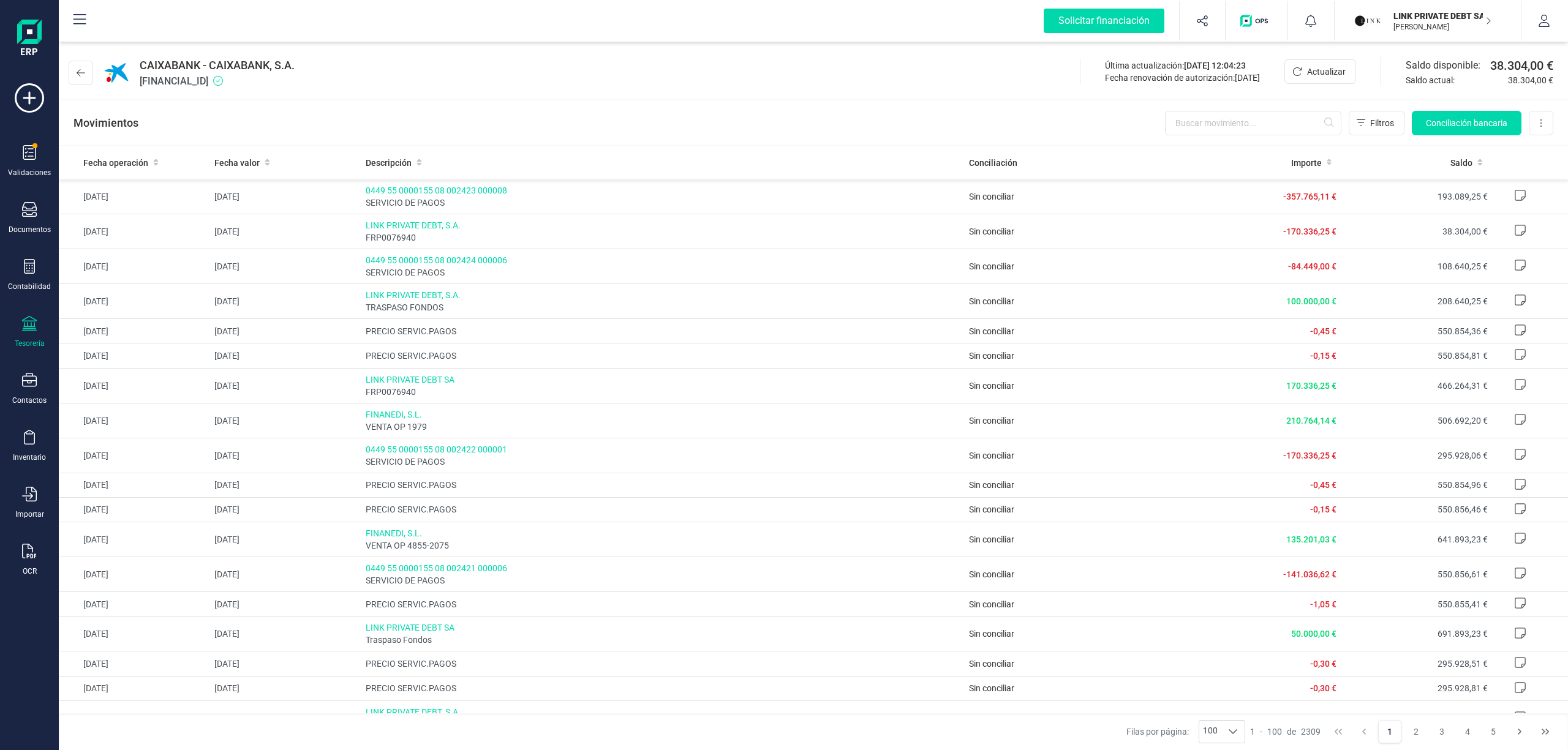
click at [1429, 20] on p "LINK PRIVATE DEBT SA" at bounding box center [1442, 16] width 98 height 12
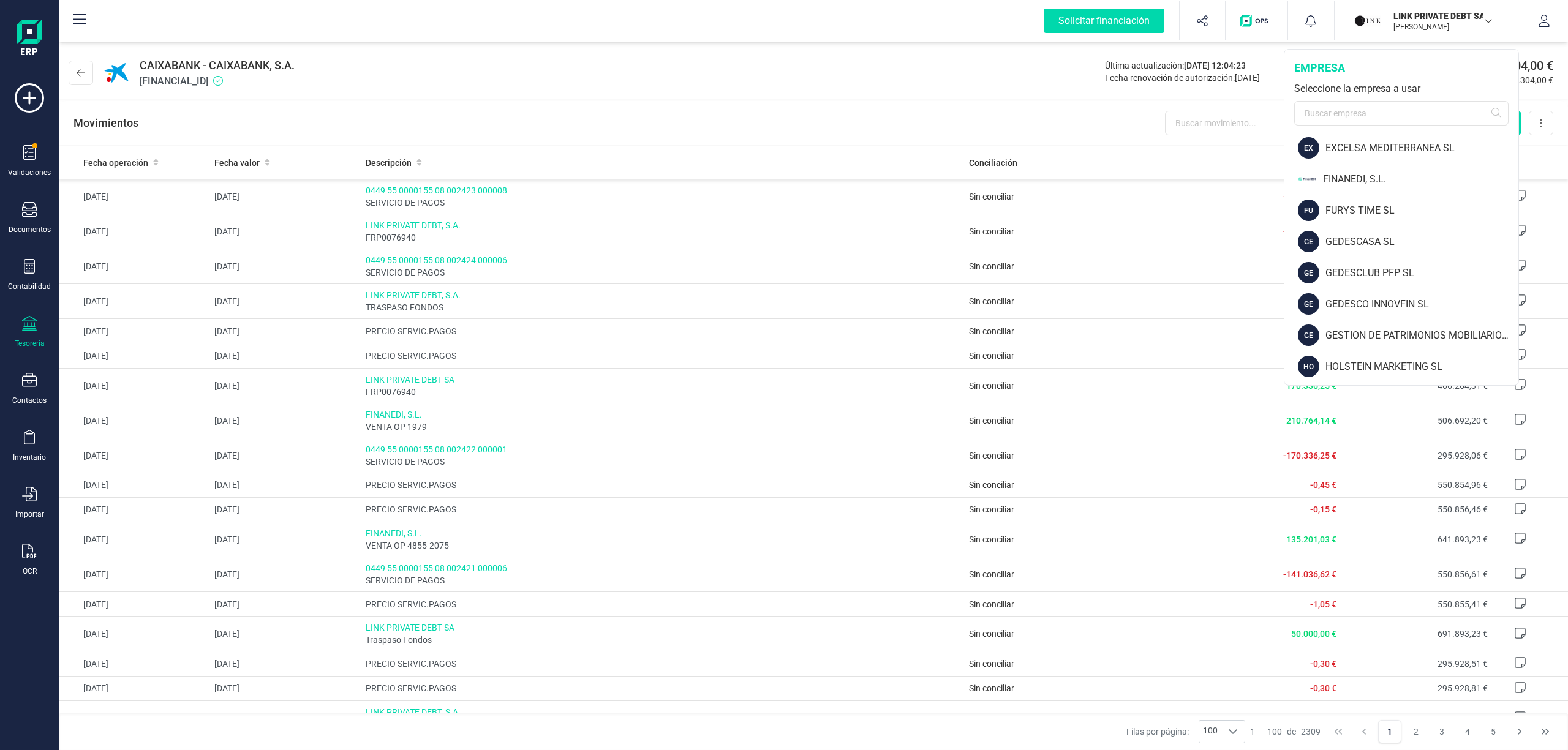
scroll to position [490, 0]
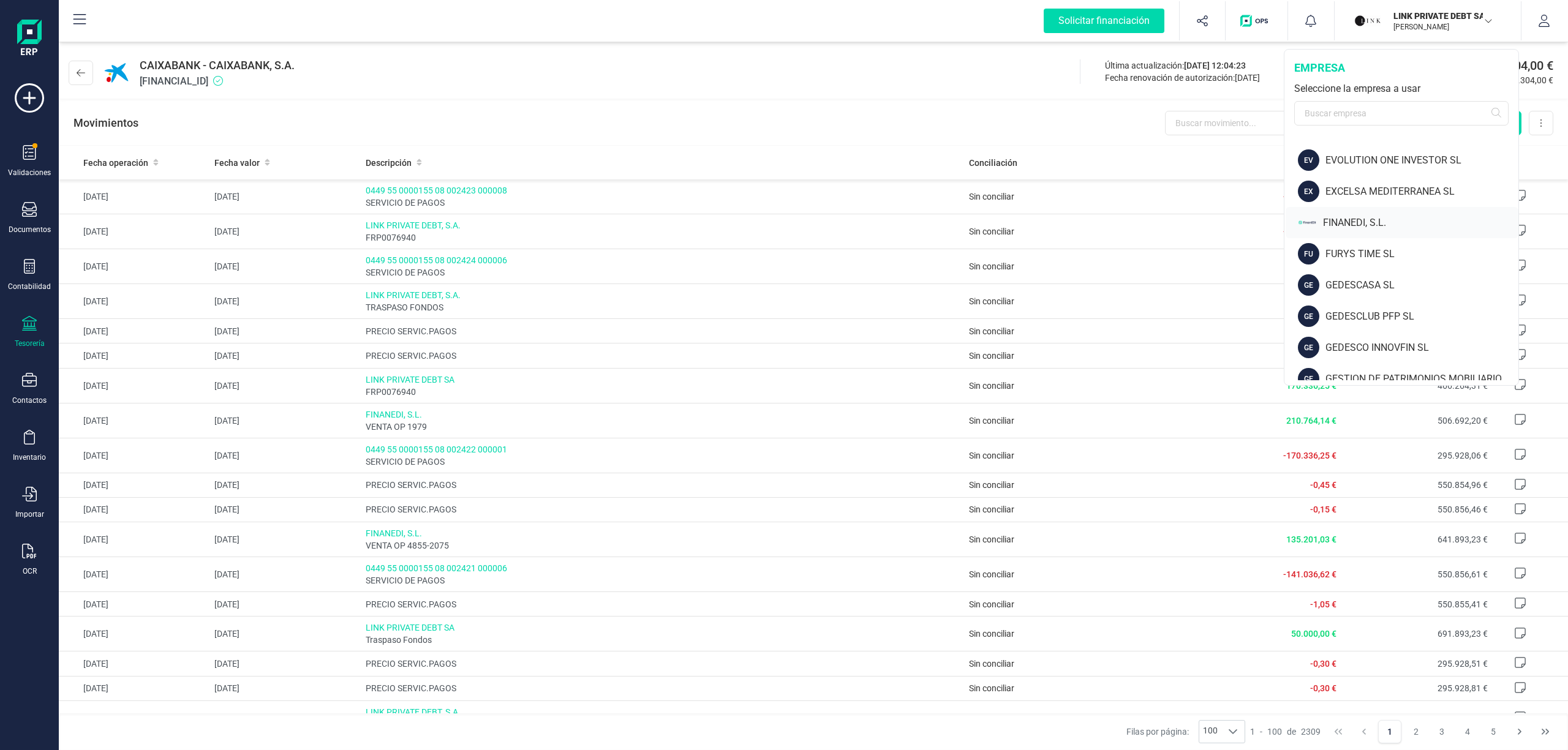
click at [1365, 219] on div "FINANEDI, S.L." at bounding box center [1420, 223] width 195 height 15
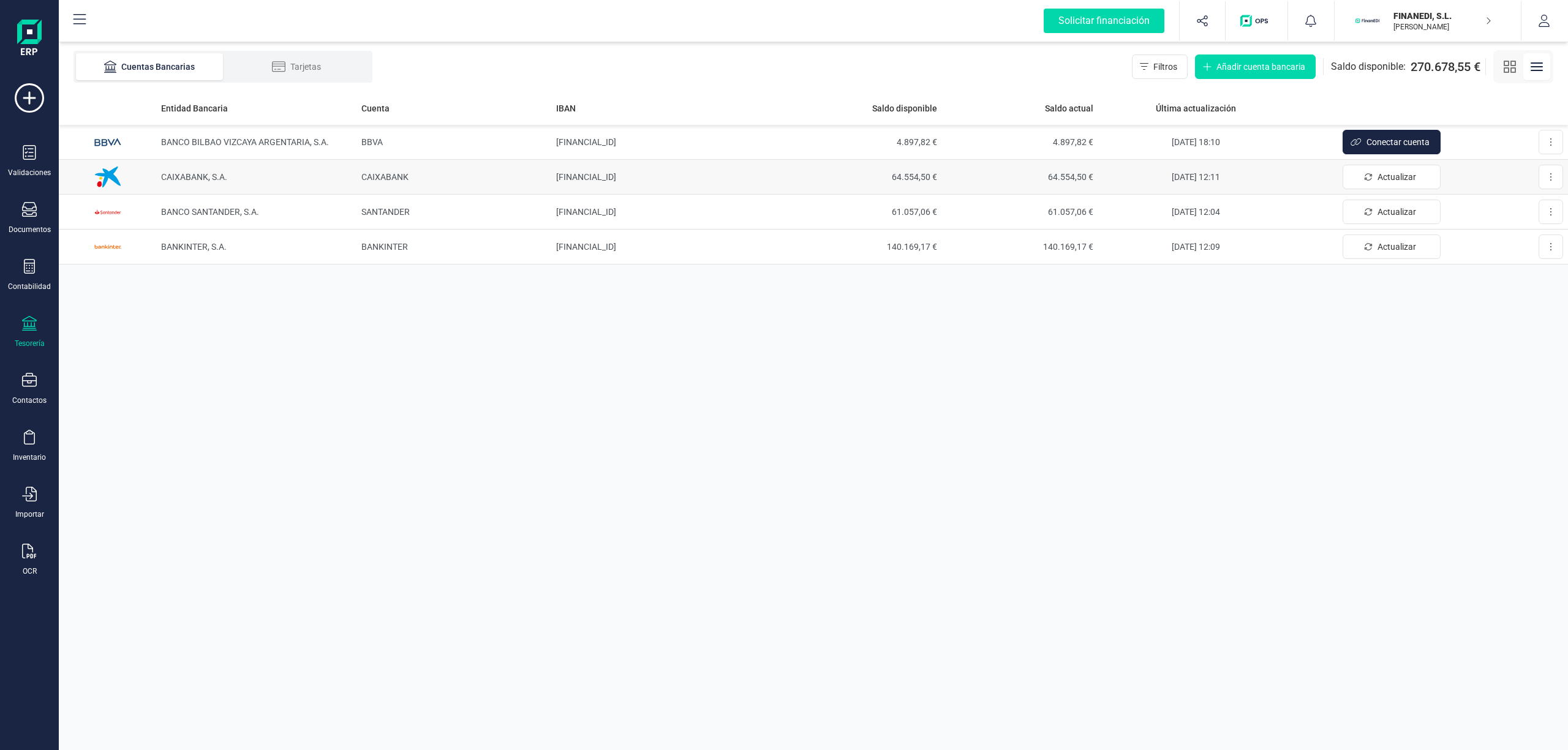
click at [613, 179] on td "[FINANCIAL_ID]" at bounding box center [668, 177] width 234 height 35
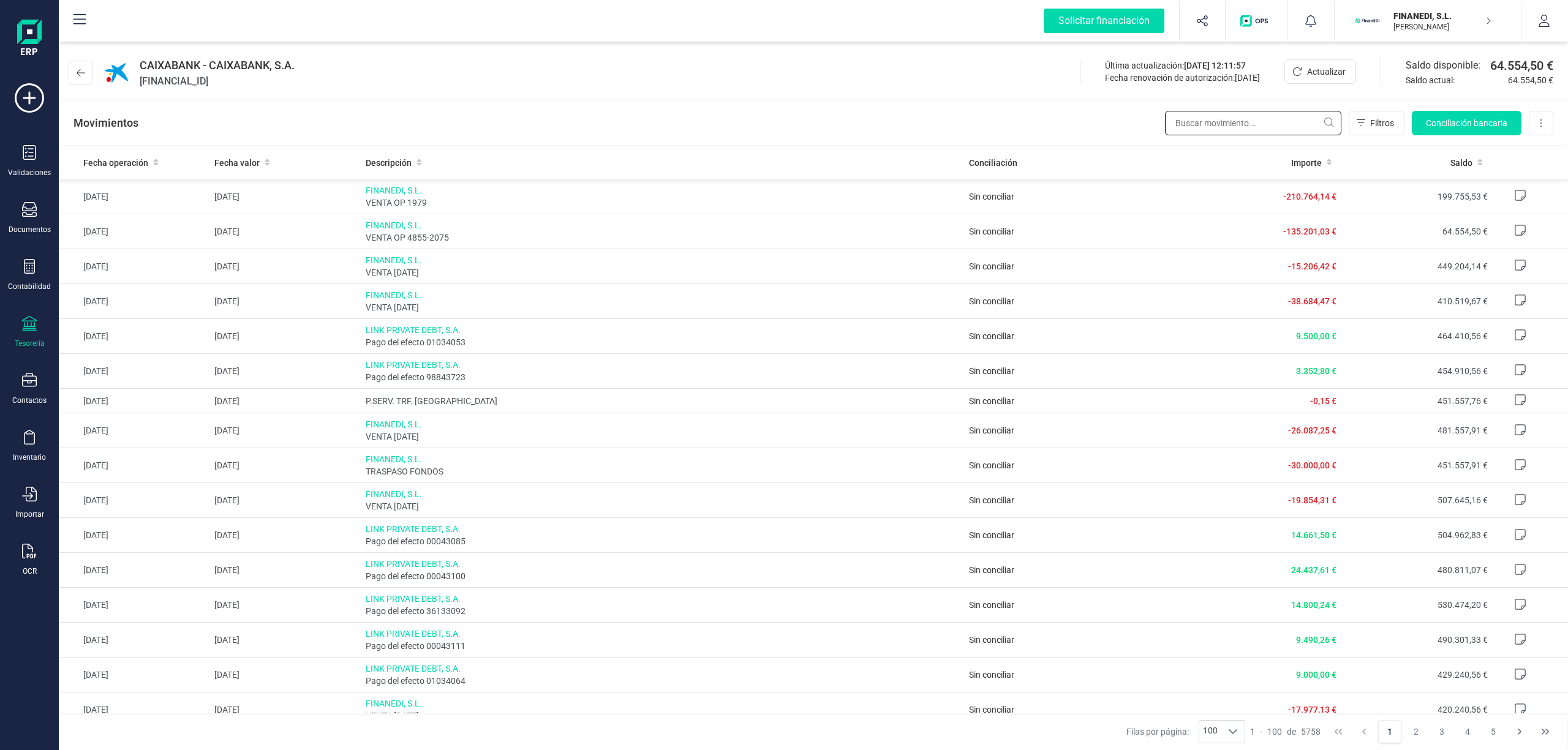
click at [1217, 128] on input "text" at bounding box center [1253, 123] width 177 height 25
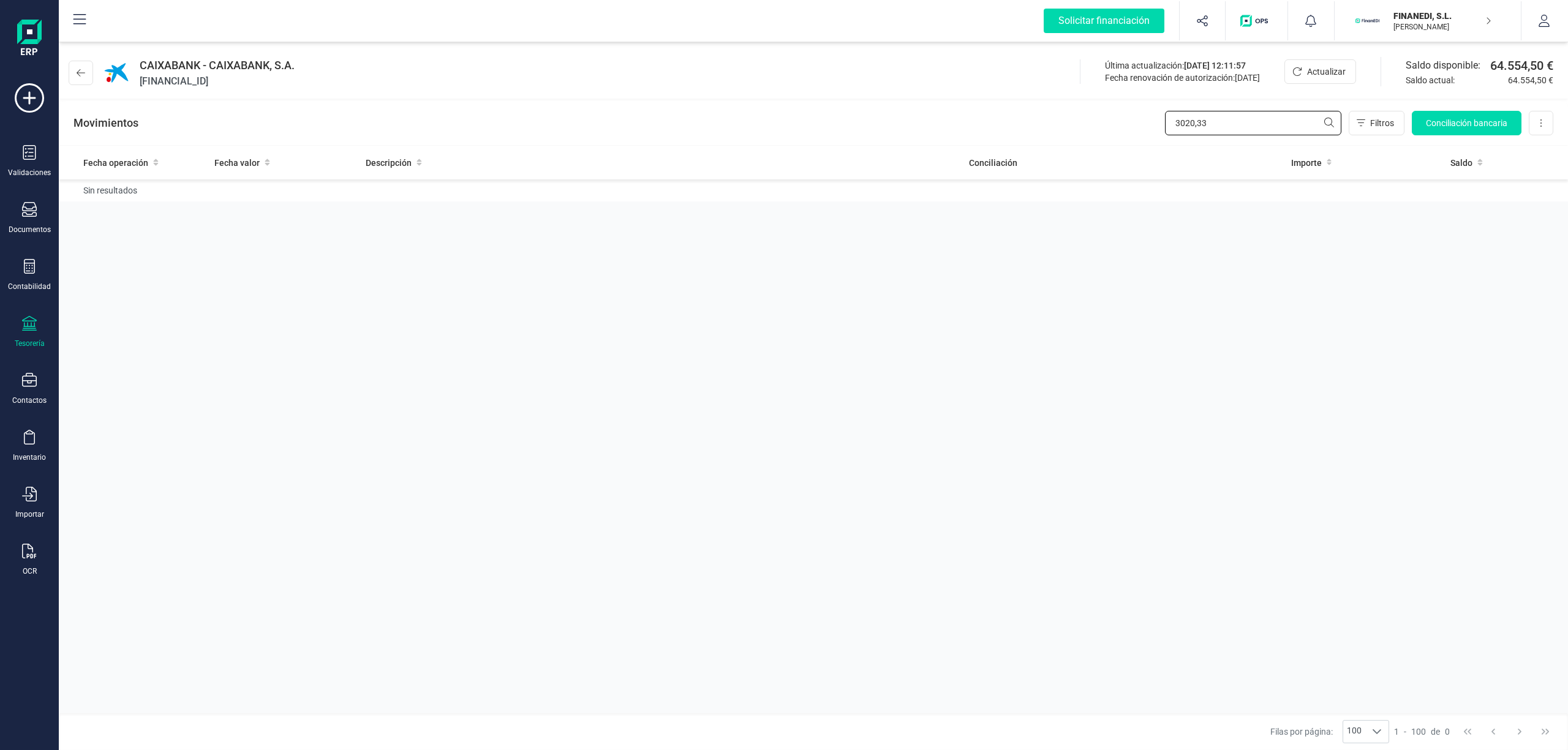
drag, startPoint x: 1220, startPoint y: 130, endPoint x: 1152, endPoint y: 117, distance: 69.2
click at [1152, 117] on div "Movimientos 3020,33 Filtros Conciliación bancaria Descargar Excel Eliminar cuen…" at bounding box center [813, 123] width 1509 height 44
type input "3020,33"
click at [77, 75] on icon at bounding box center [81, 73] width 9 height 10
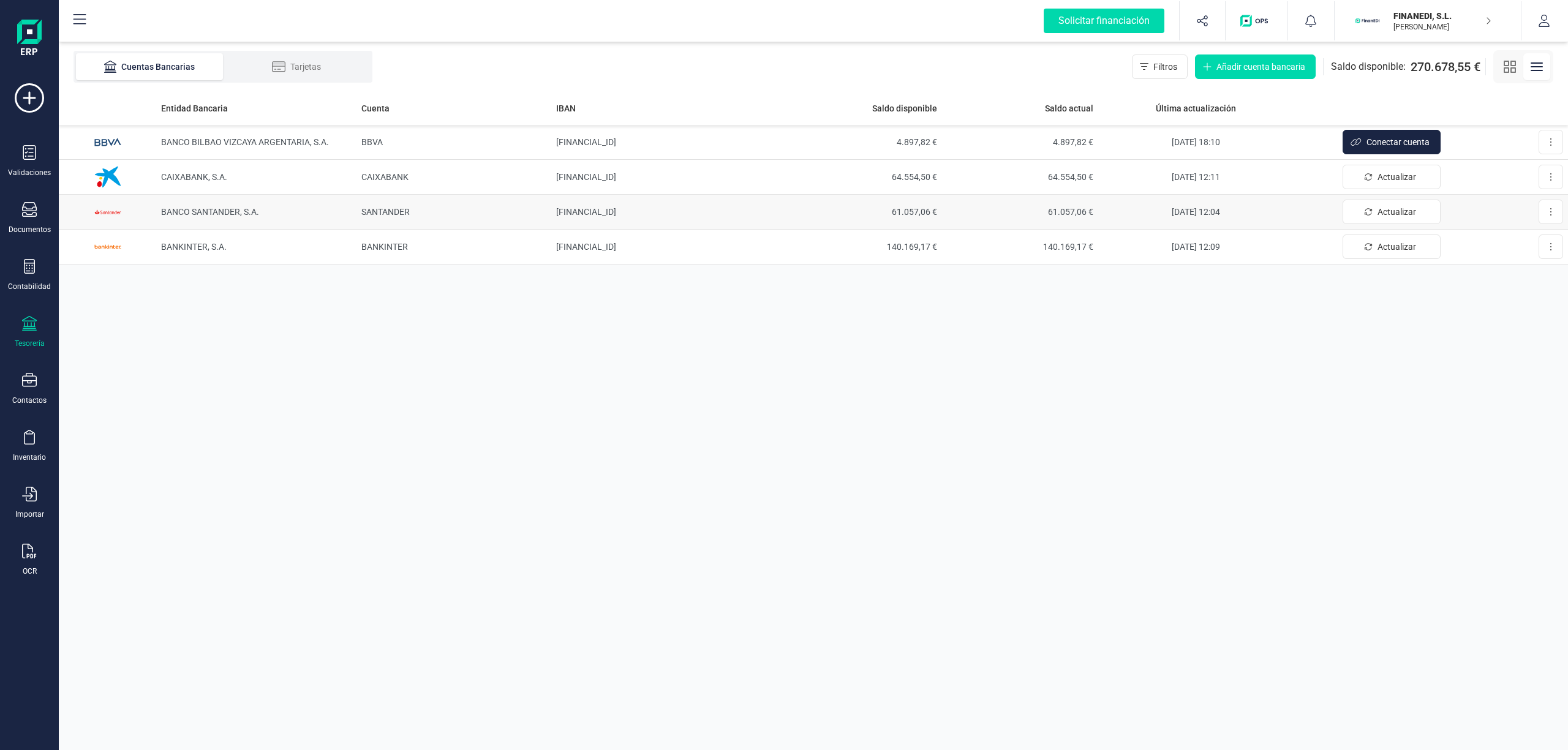
click at [1187, 216] on span "[DATE] 12:04" at bounding box center [1196, 212] width 48 height 10
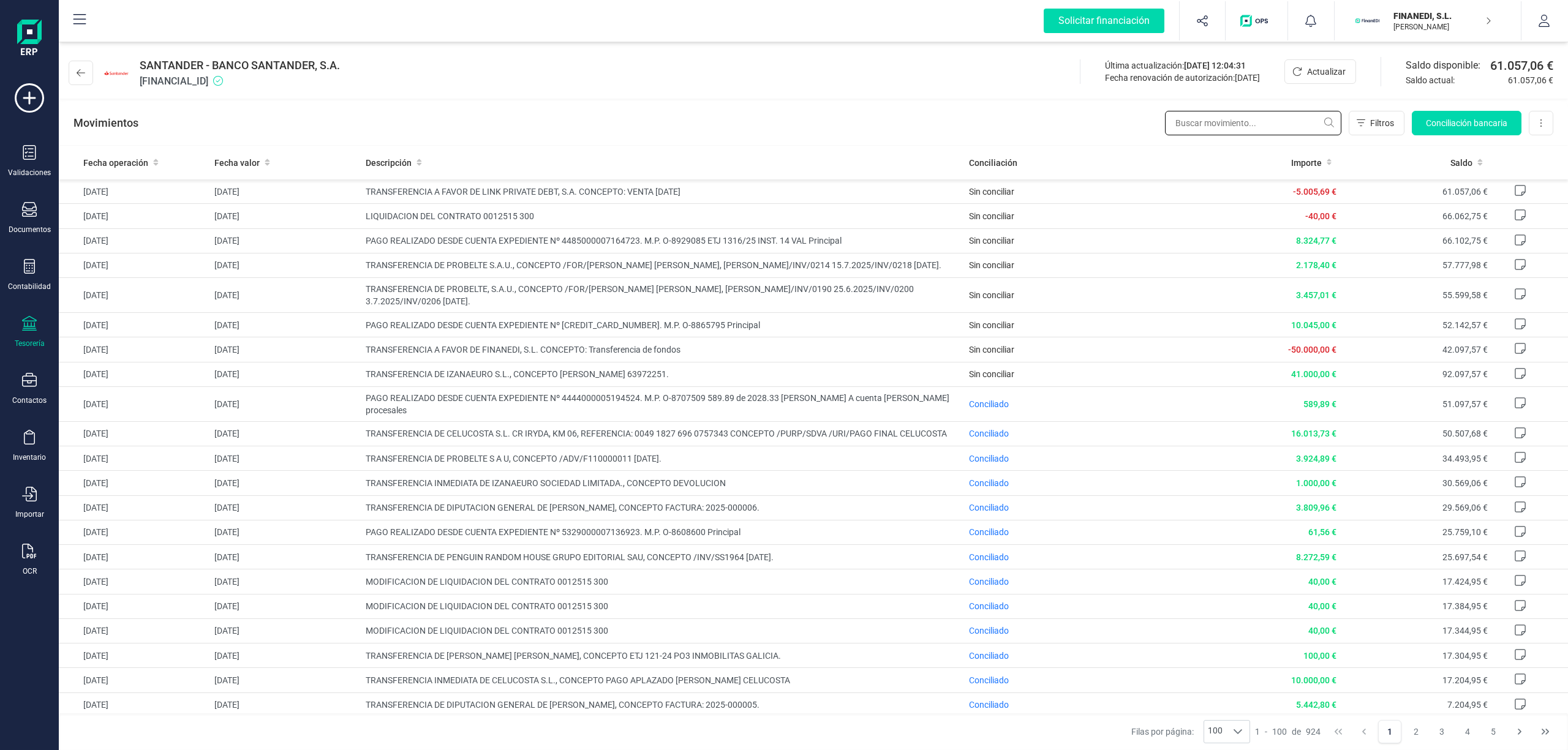
click at [1215, 126] on input "text" at bounding box center [1253, 123] width 177 height 25
paste input "3020,33"
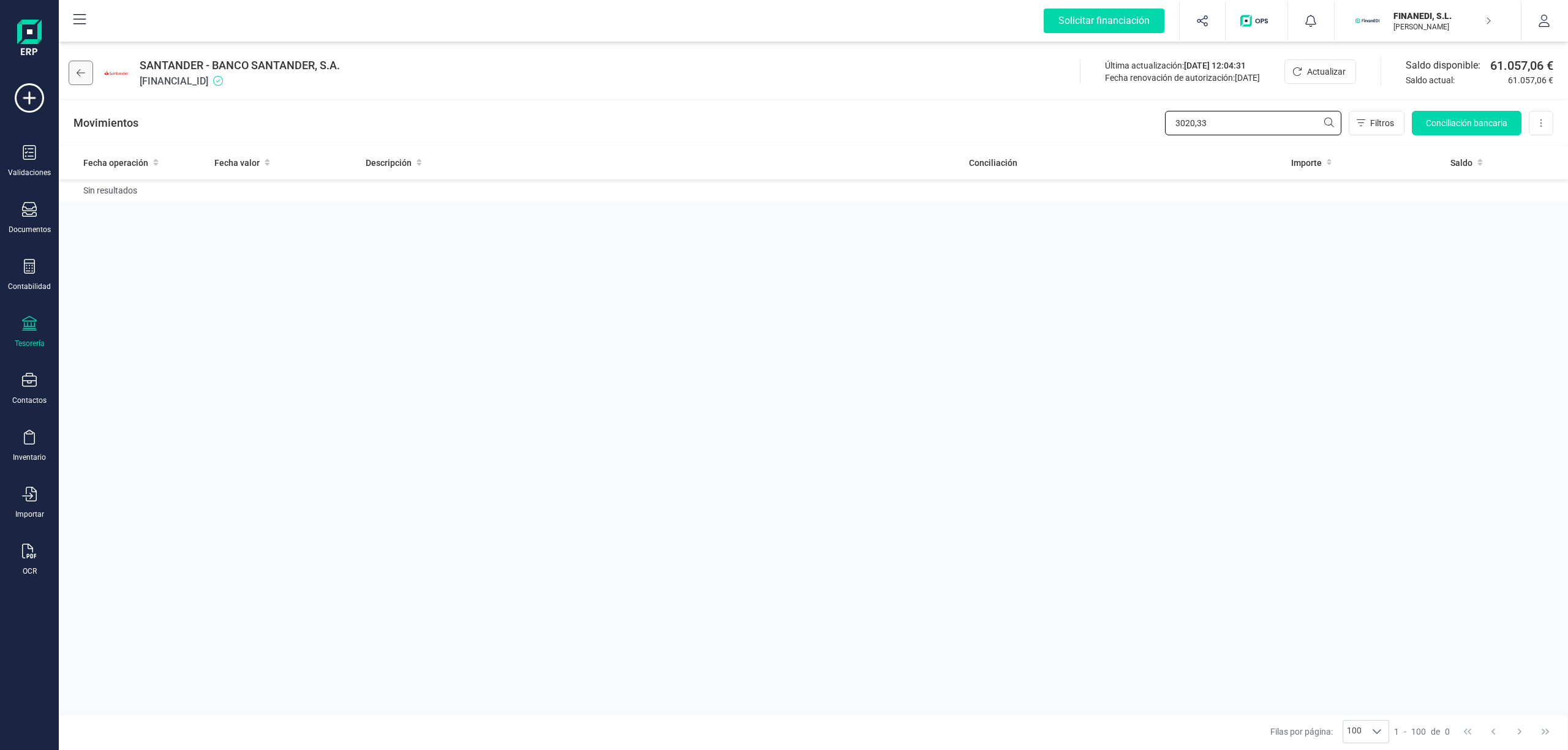
type input "3020,33"
click at [77, 72] on icon at bounding box center [81, 73] width 9 height 10
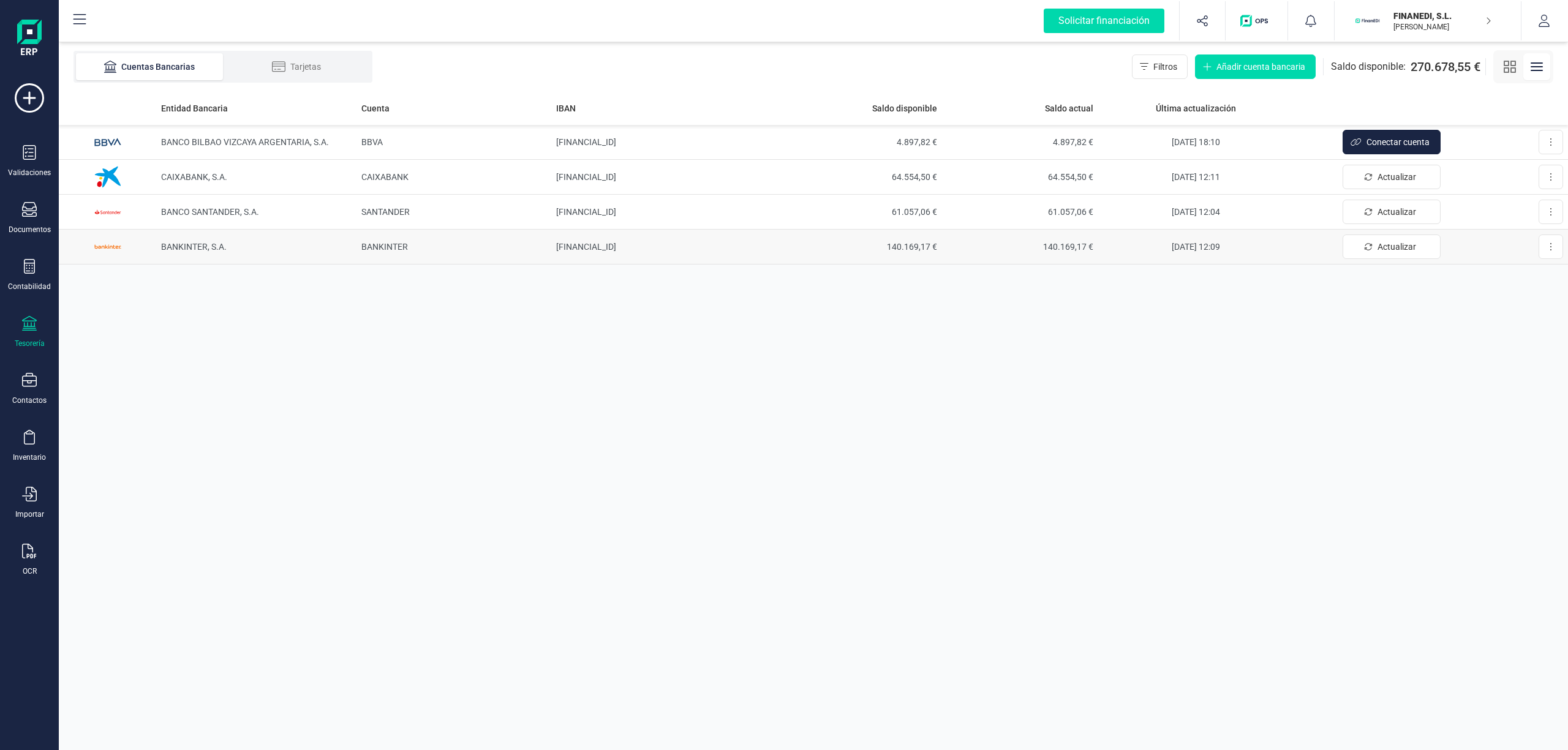
click at [1067, 241] on span "140.169,17 €" at bounding box center [1020, 247] width 146 height 12
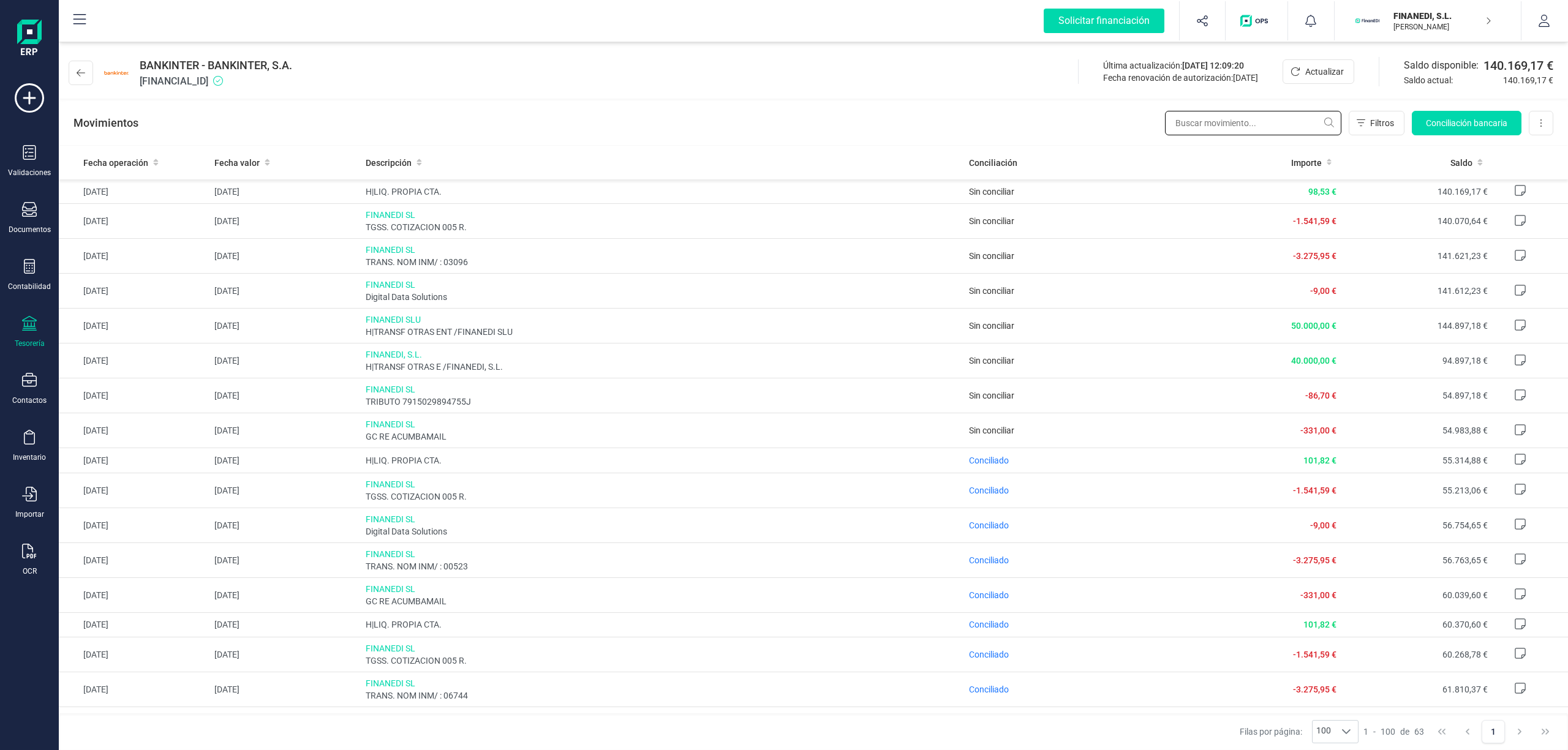
click at [1209, 123] on input "text" at bounding box center [1253, 123] width 177 height 25
paste input "3020,33"
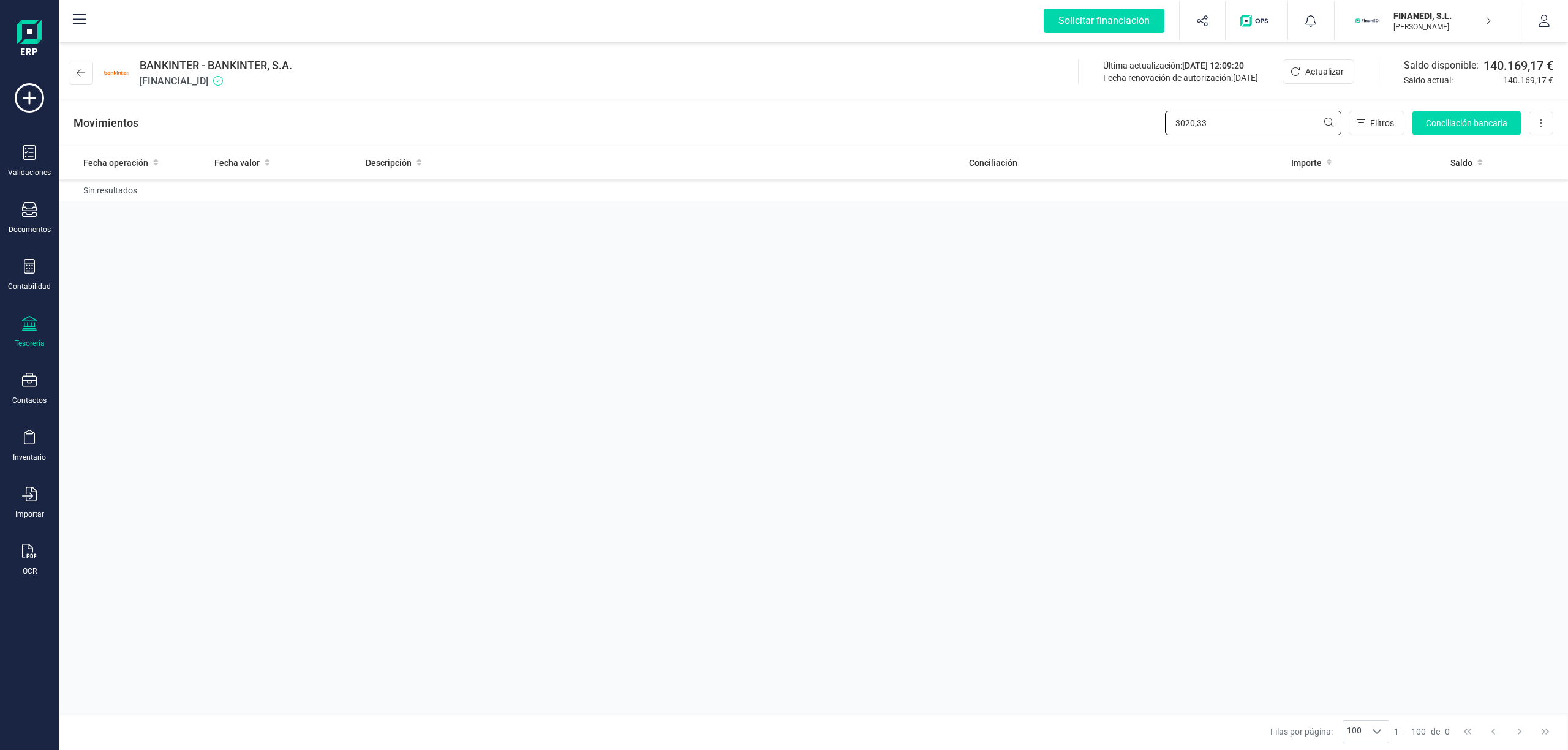
type input "3020,33"
click at [78, 72] on icon at bounding box center [81, 73] width 9 height 10
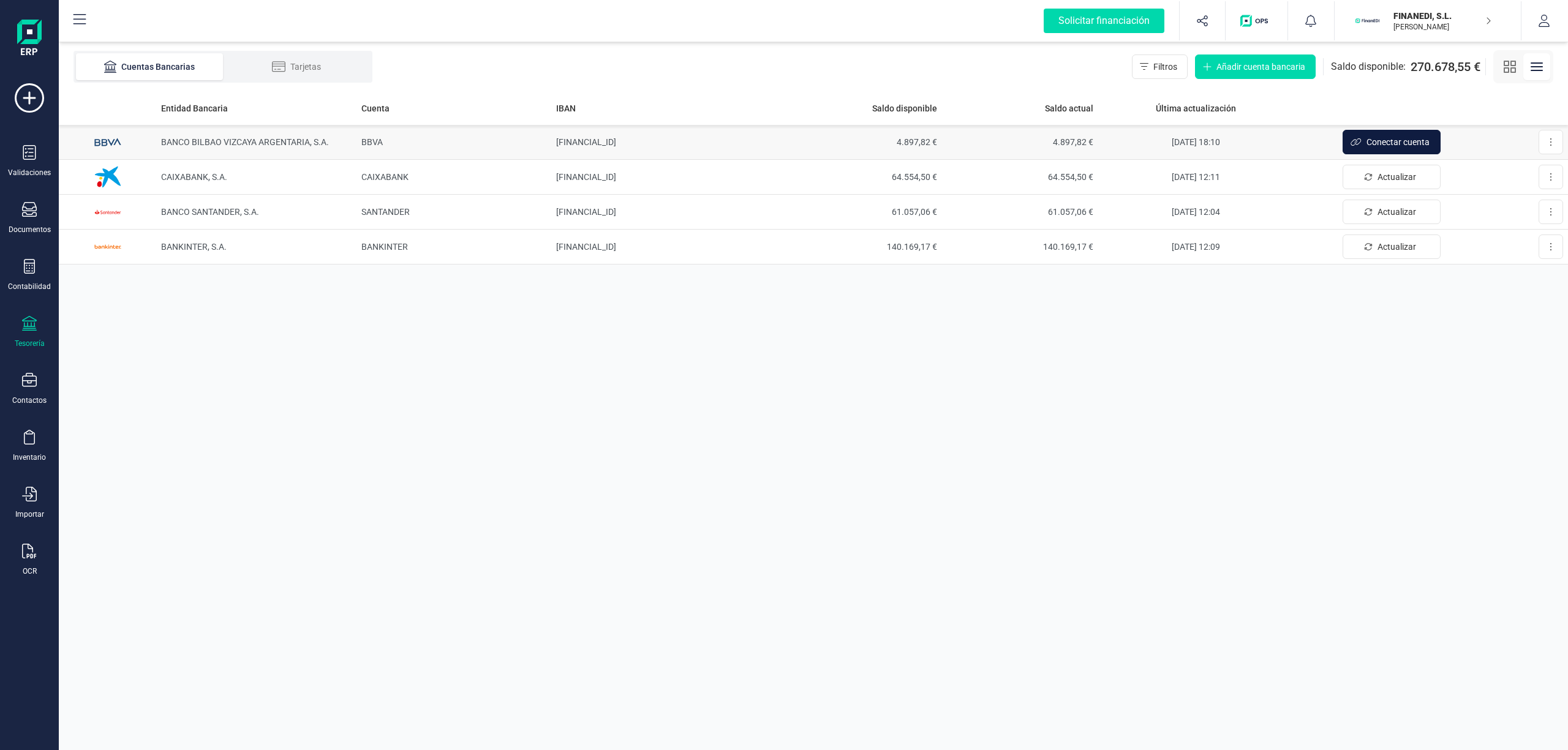
click at [1378, 142] on span "Conectar cuenta" at bounding box center [1398, 142] width 63 height 12
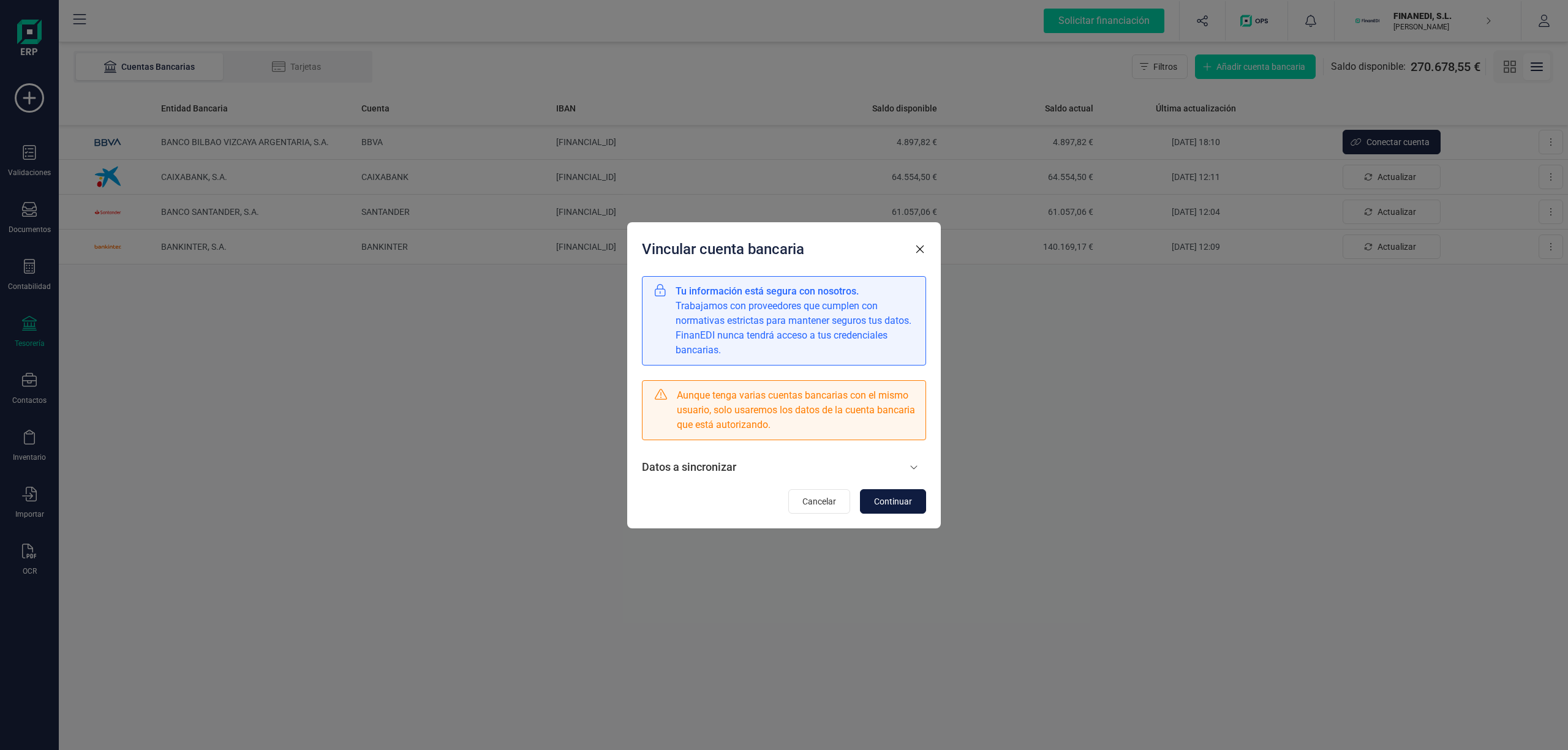
click at [882, 502] on span "Continuar" at bounding box center [892, 501] width 38 height 12
